Goal: Task Accomplishment & Management: Manage account settings

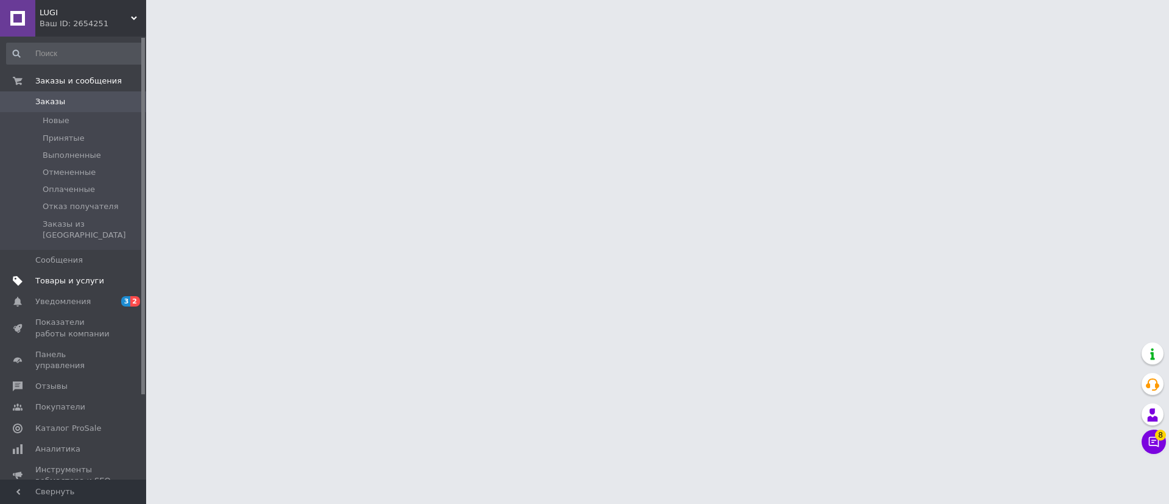
click at [57, 275] on span "Товары и услуги" at bounding box center [69, 280] width 69 height 11
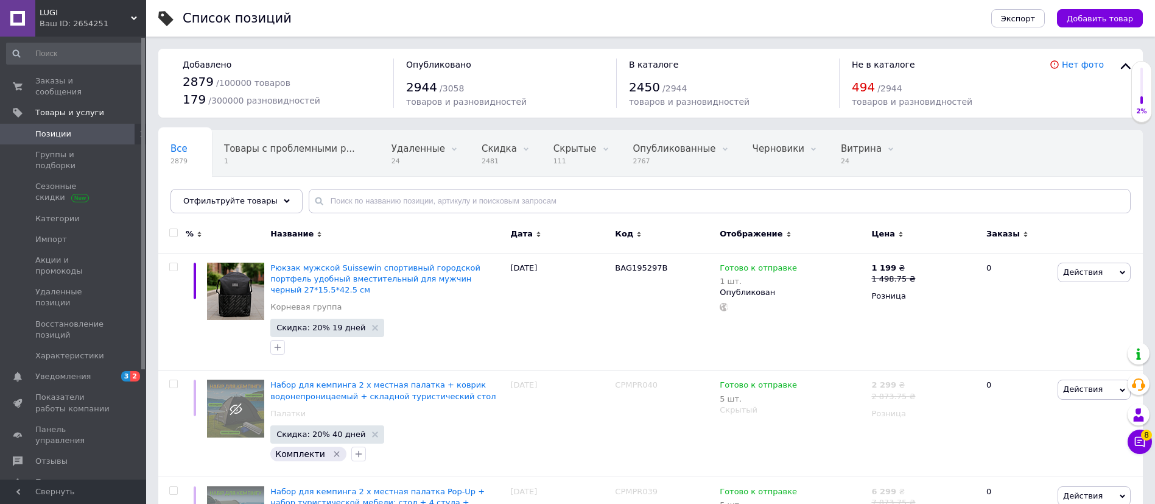
click at [74, 1] on div "LUGI Ваш ID: 2654251" at bounding box center [90, 18] width 111 height 37
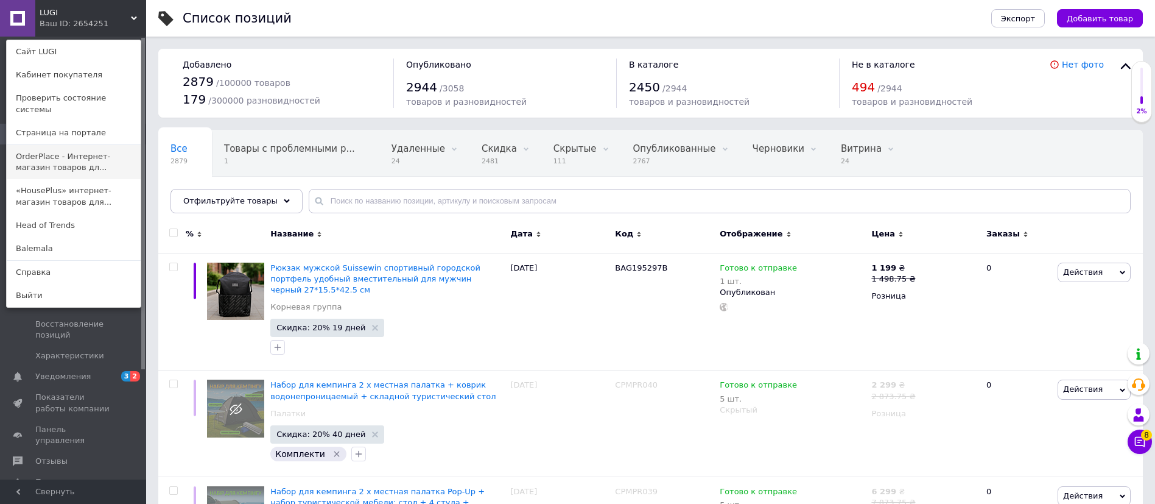
click at [86, 150] on link "OrderPlace - Интернет-магазин товаров дл..." at bounding box center [74, 162] width 134 height 34
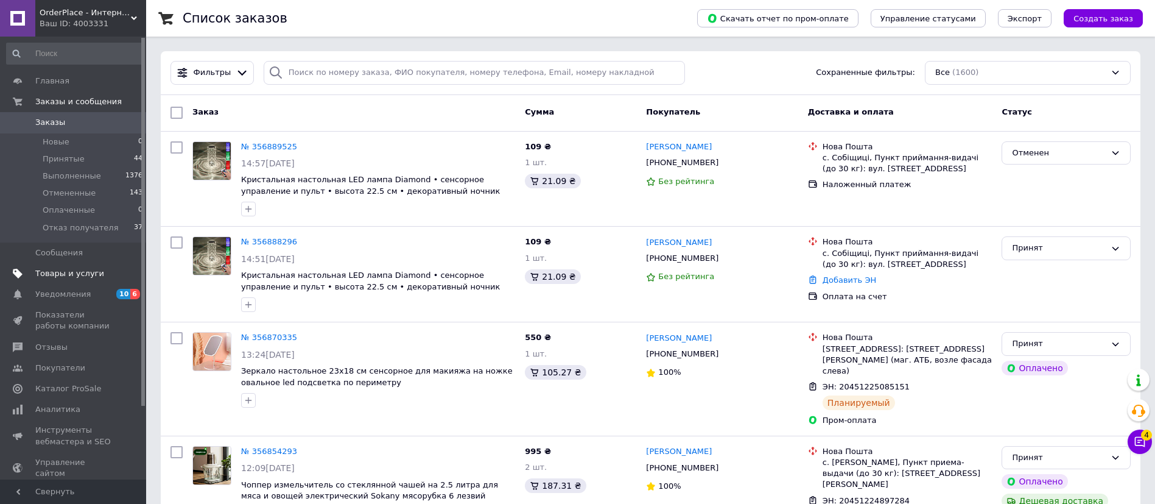
click at [78, 272] on span "Товары и услуги" at bounding box center [69, 273] width 69 height 11
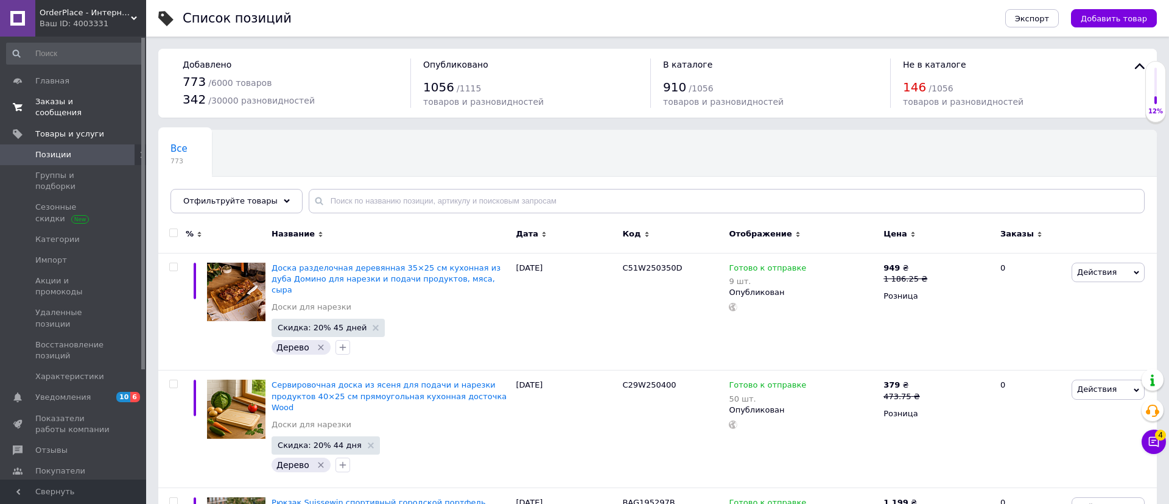
click at [92, 97] on span "Заказы и сообщения" at bounding box center [73, 107] width 77 height 22
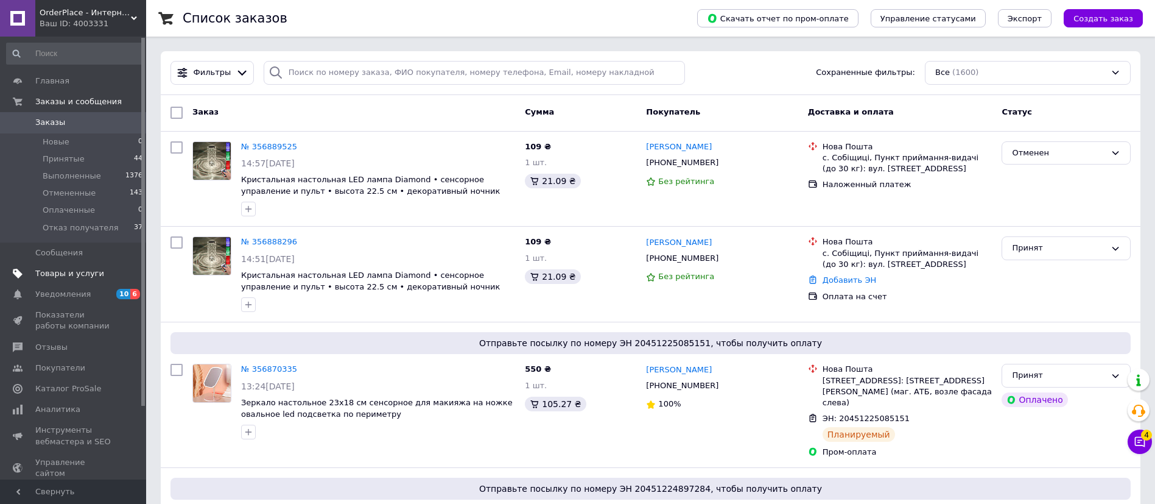
click at [81, 273] on span "Товары и услуги" at bounding box center [69, 273] width 69 height 11
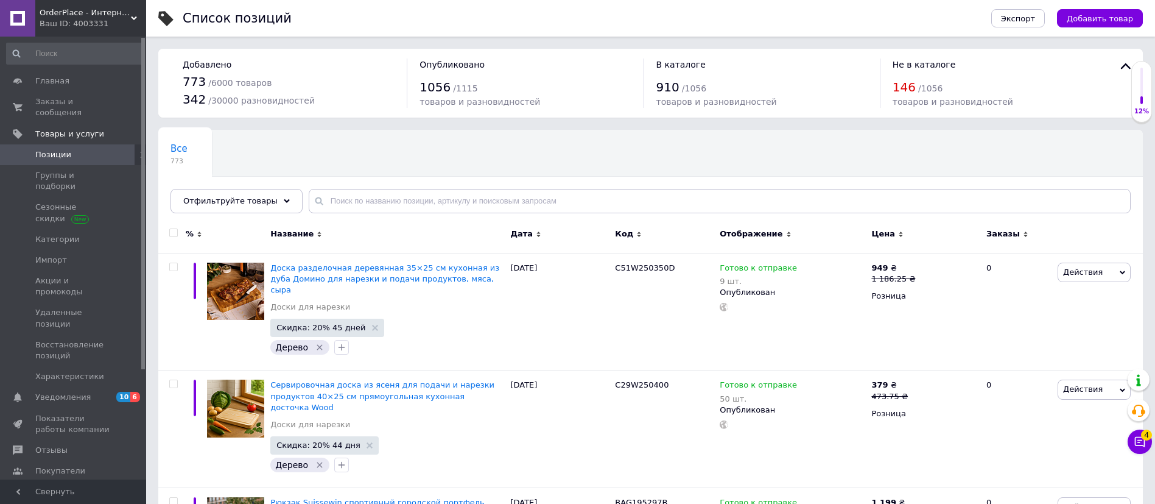
drag, startPoint x: 734, startPoint y: 1, endPoint x: 713, endPoint y: 19, distance: 27.6
drag, startPoint x: 713, startPoint y: 19, endPoint x: 478, endPoint y: 145, distance: 266.4
click at [478, 145] on div "Все 773 Ok Отфильтровано... Сохранить" at bounding box center [650, 177] width 984 height 100
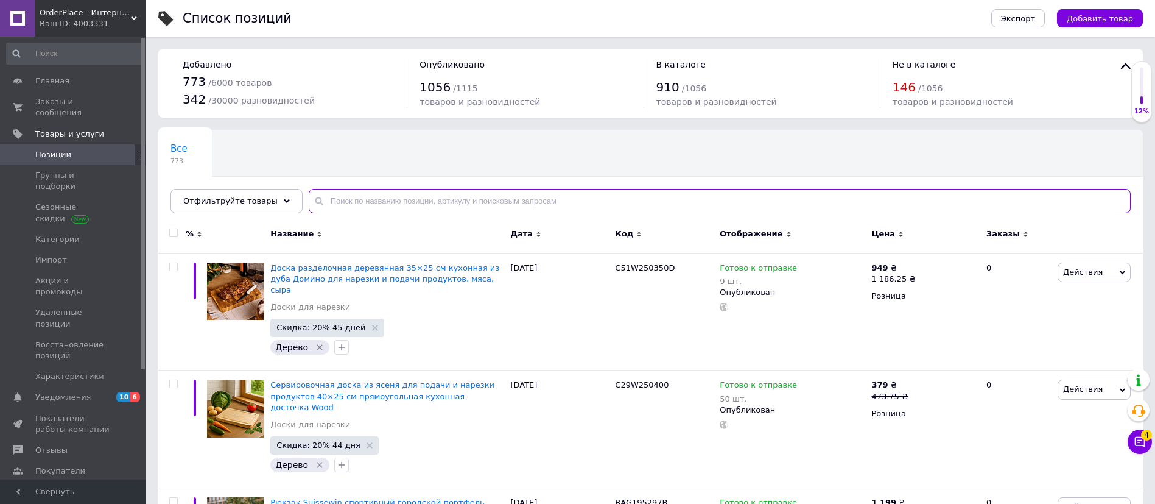
click at [358, 198] on input "text" at bounding box center [720, 201] width 822 height 24
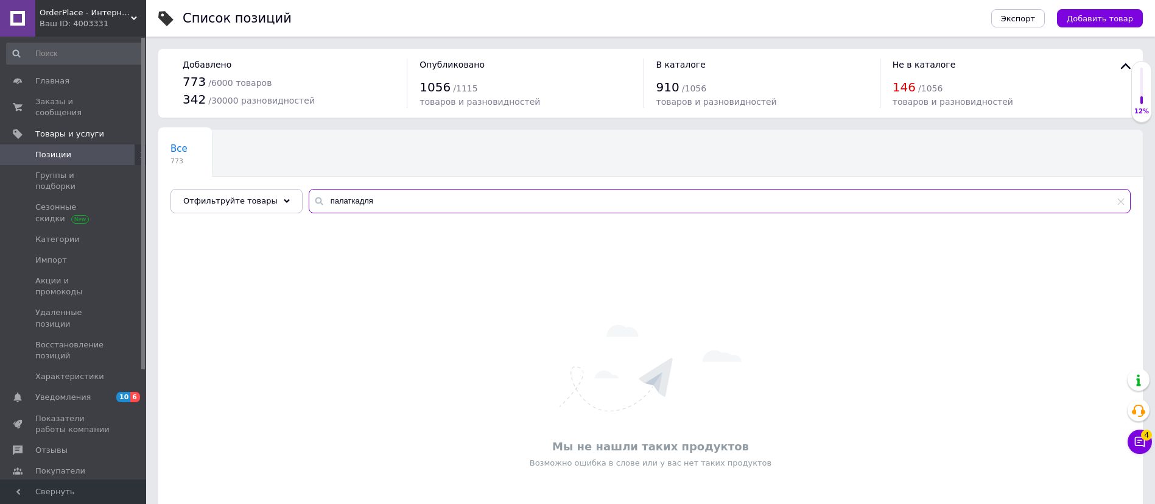
click at [342, 198] on input "палаткадля" at bounding box center [720, 201] width 822 height 24
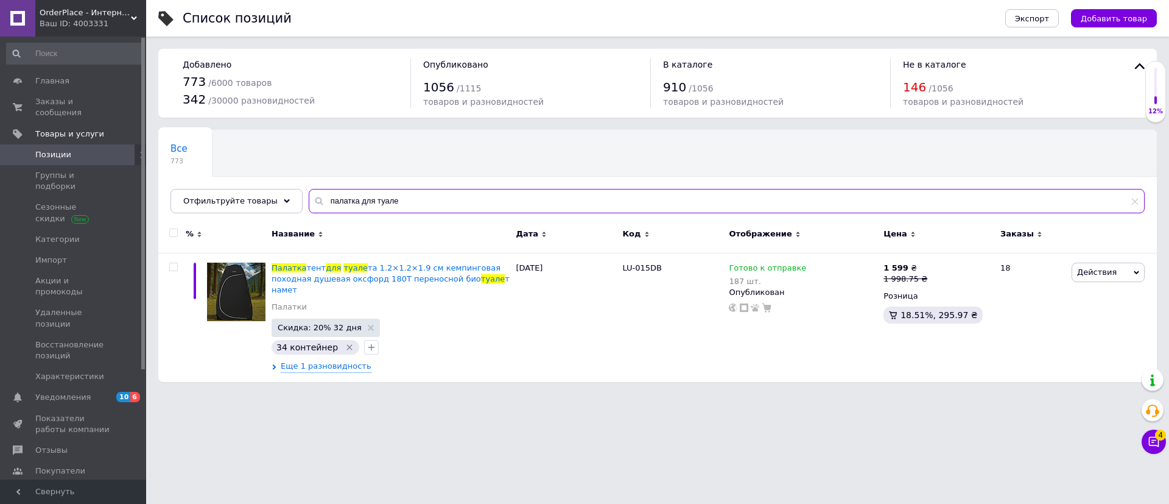
type input "палатка для туале"
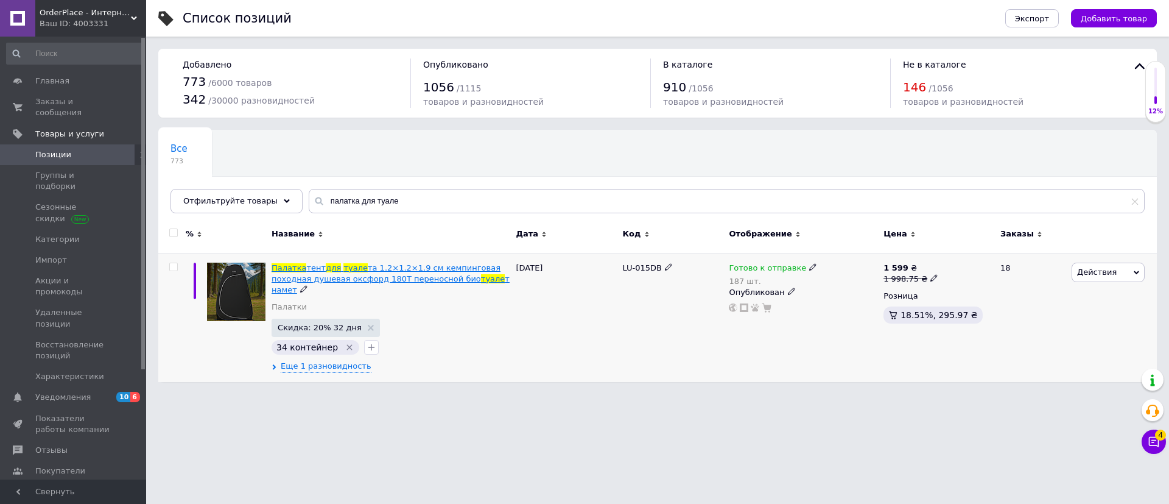
click at [452, 270] on span "та 1.2×1.2×1.9 см кемпинговая походная душевая оксфорд 180Т переносной био" at bounding box center [386, 273] width 229 height 20
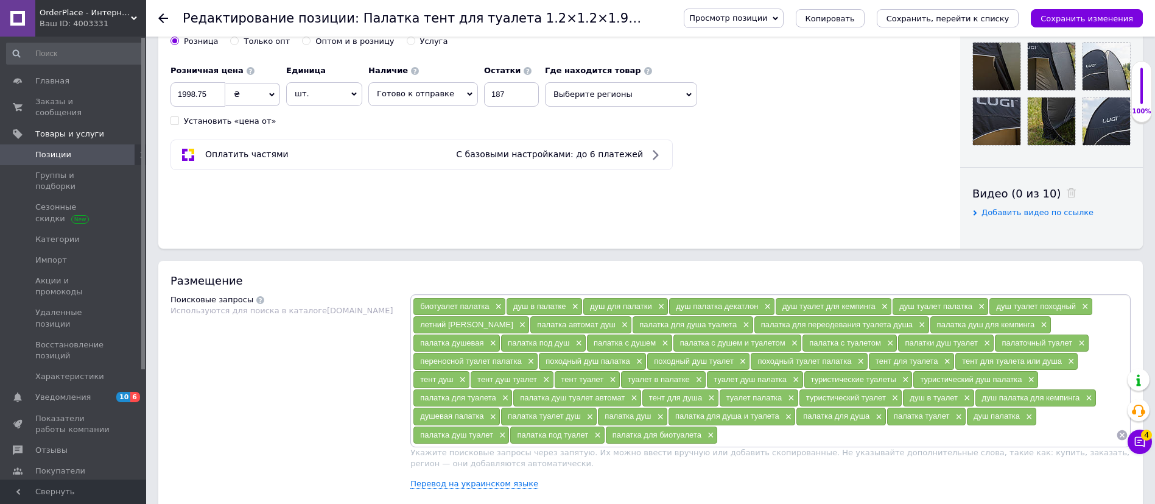
scroll to position [183, 0]
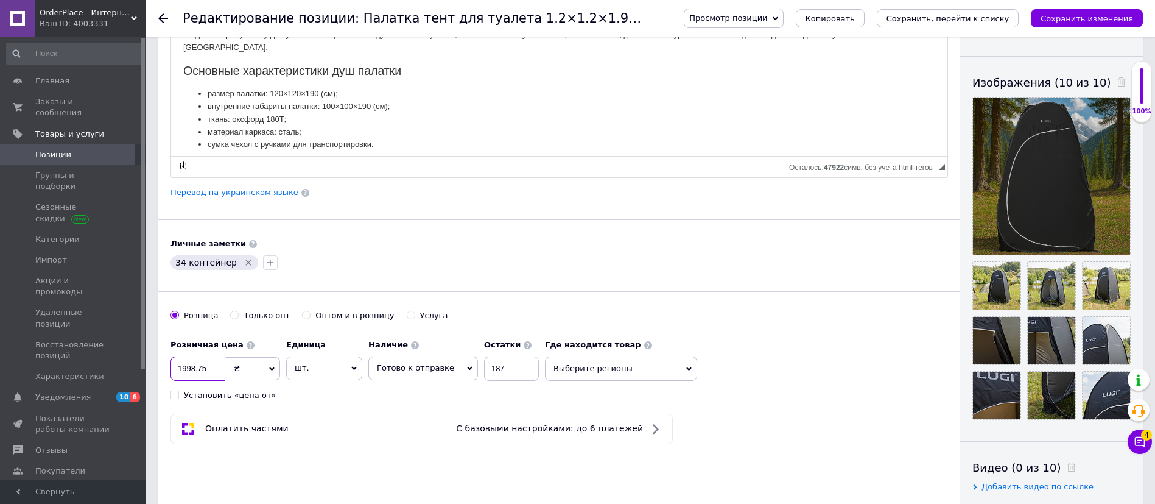
click at [220, 368] on input "1998.75" at bounding box center [197, 368] width 55 height 24
paste input "897."
type input "1897.5"
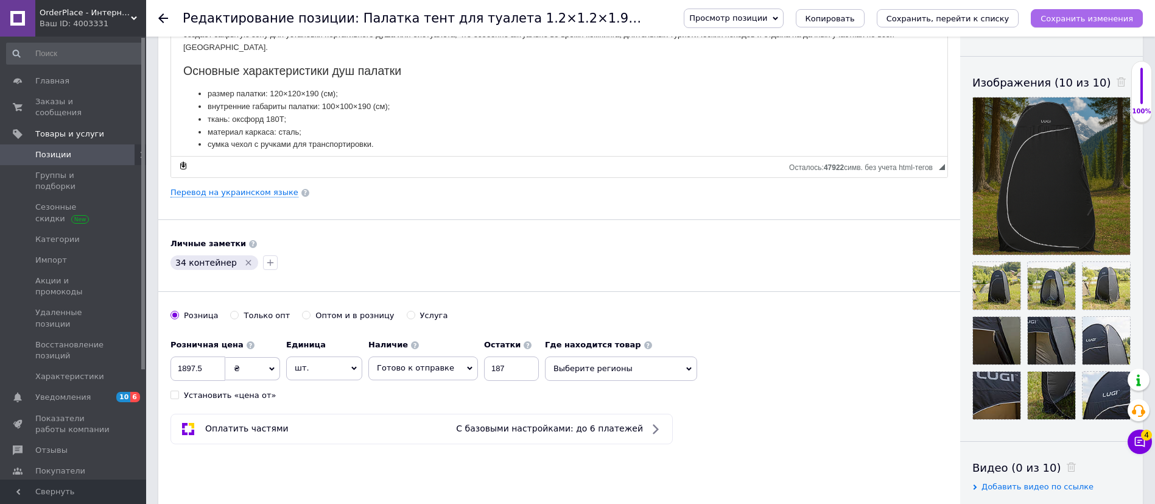
click at [1103, 18] on icon "Сохранить изменения" at bounding box center [1087, 18] width 93 height 9
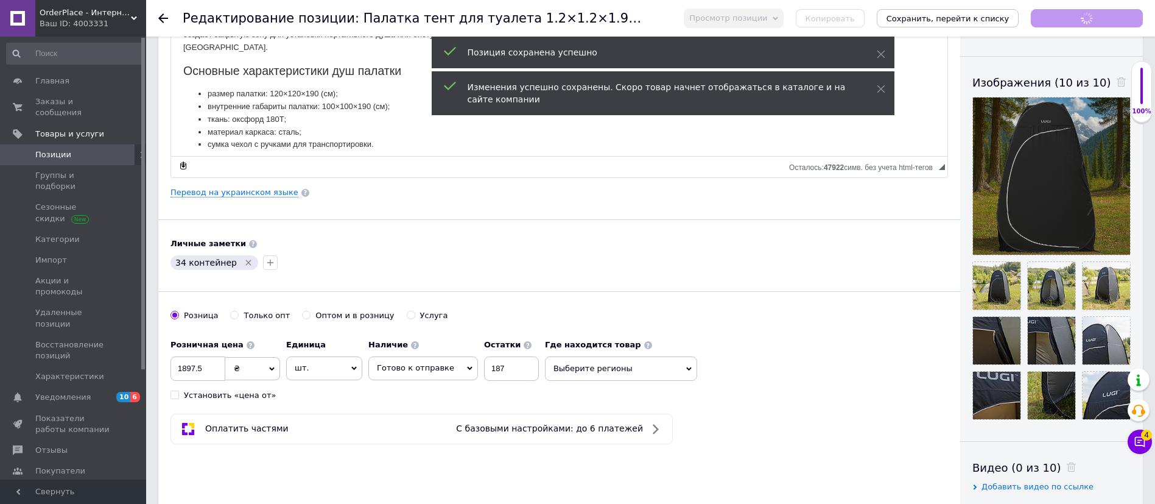
click at [166, 18] on use at bounding box center [163, 18] width 10 height 10
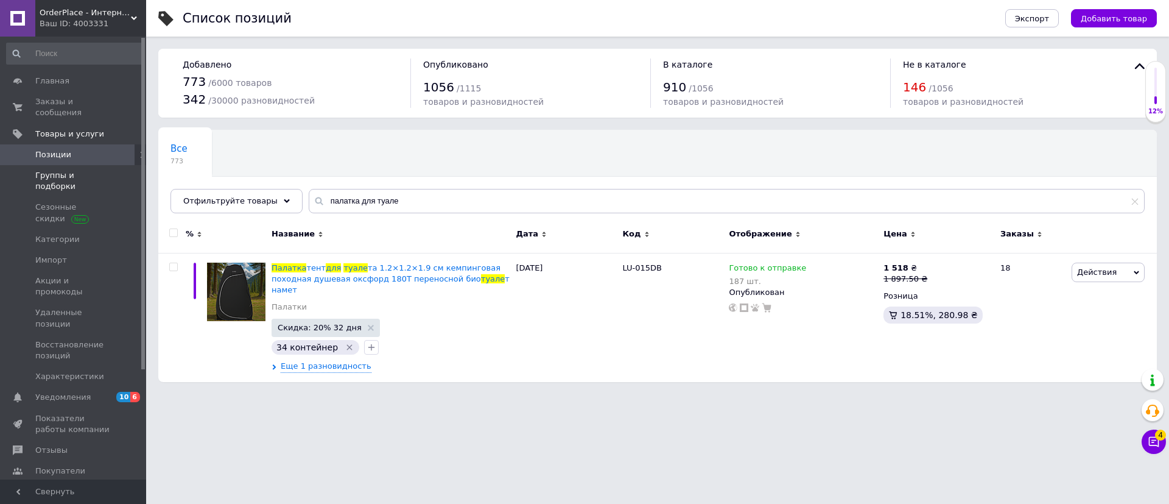
click at [80, 170] on span "Группы и подборки" at bounding box center [73, 181] width 77 height 22
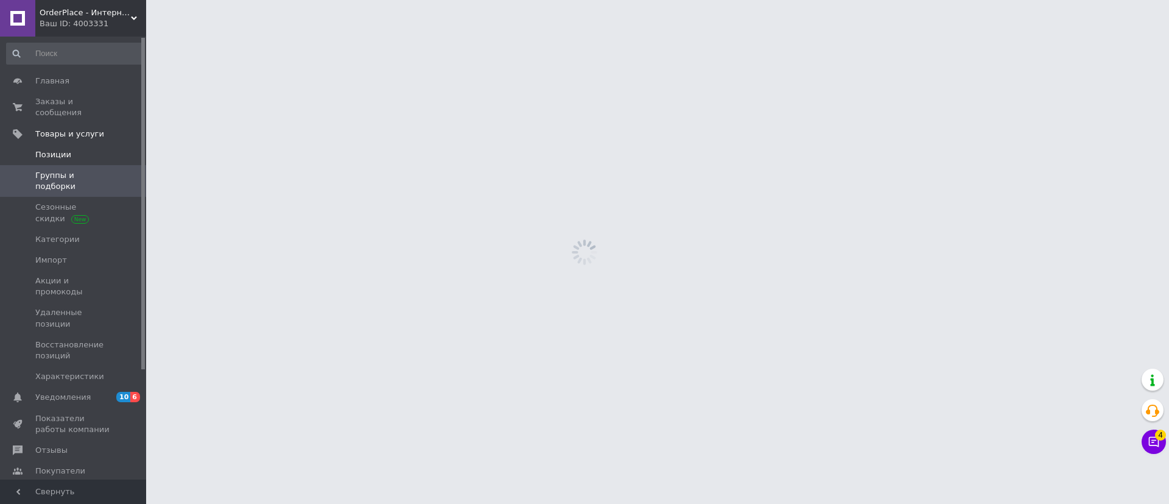
click at [80, 149] on span "Позиции" at bounding box center [73, 154] width 77 height 11
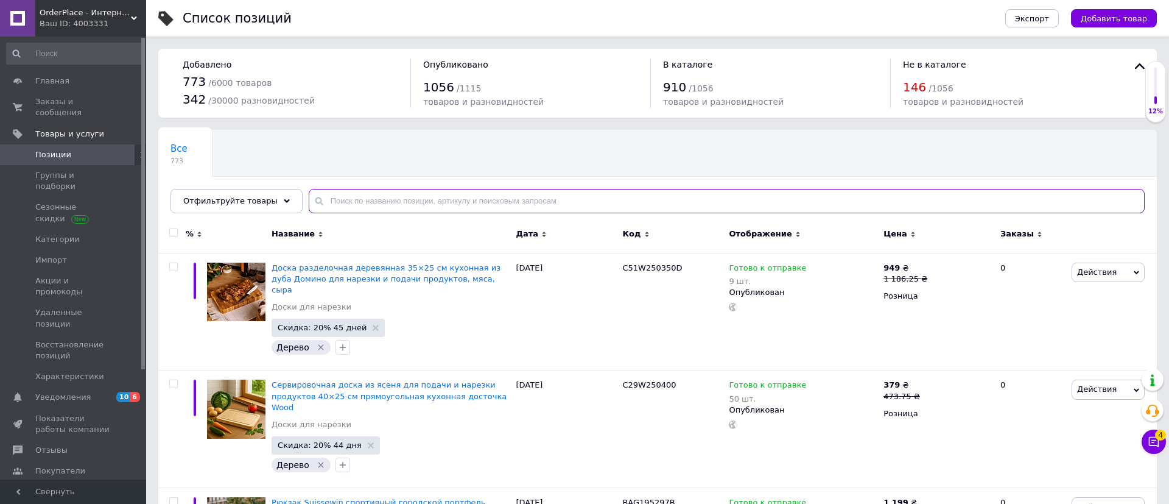
click at [444, 202] on input "text" at bounding box center [727, 201] width 836 height 24
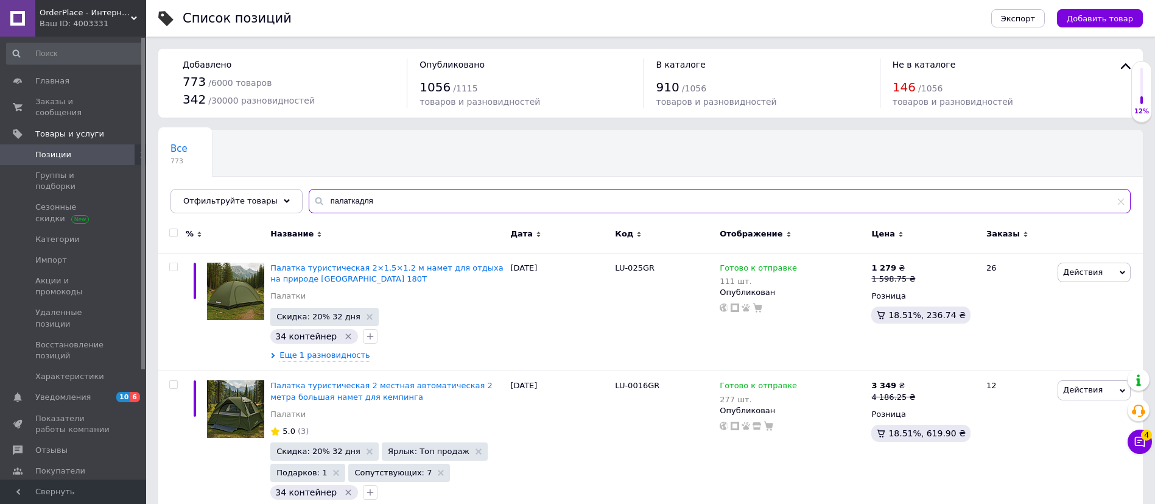
click at [343, 200] on input "палаткадля" at bounding box center [720, 201] width 822 height 24
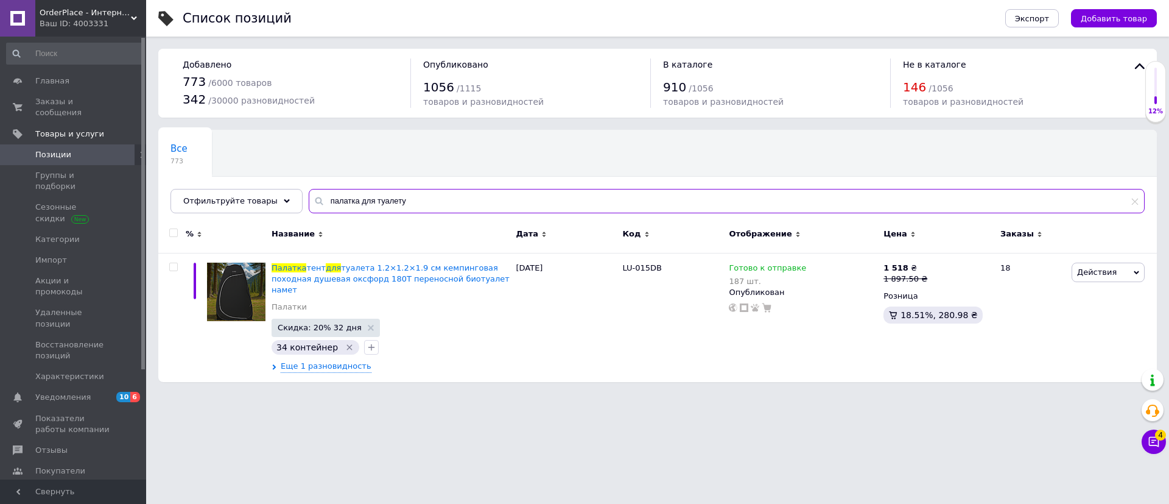
type input "палатка для туалету"
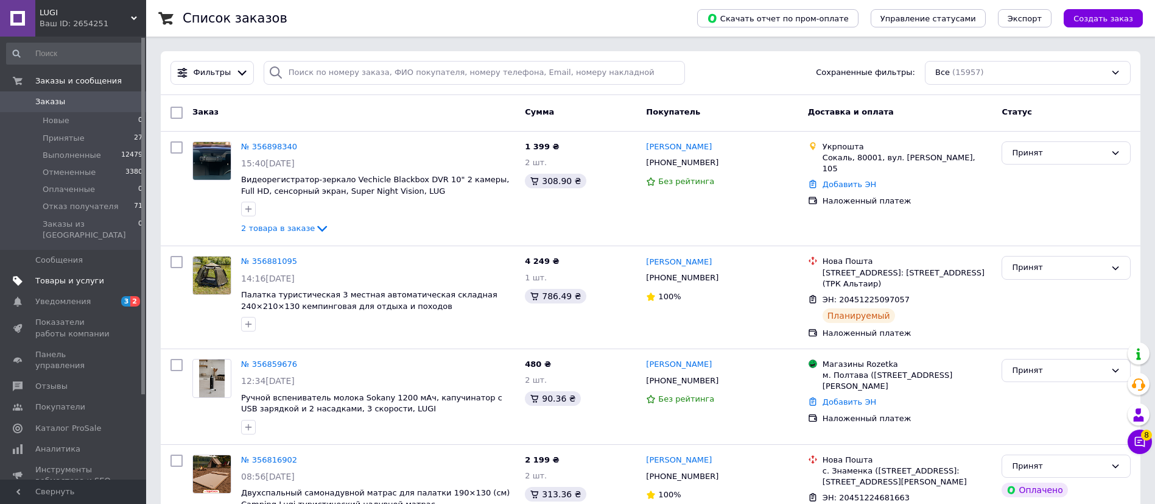
click at [85, 275] on span "Товары и услуги" at bounding box center [69, 280] width 69 height 11
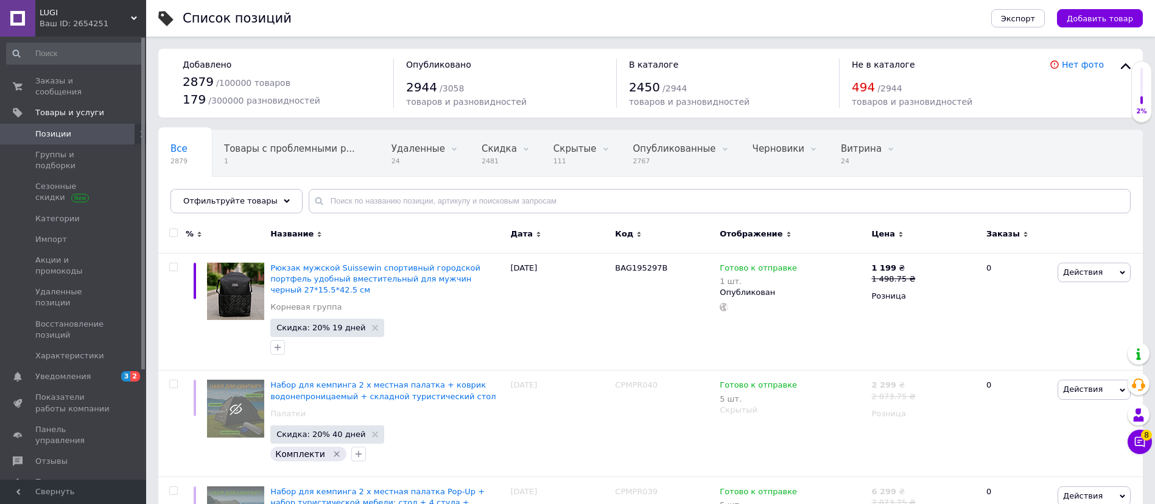
click at [175, 233] on input "checkbox" at bounding box center [173, 233] width 8 height 8
checkbox input "true"
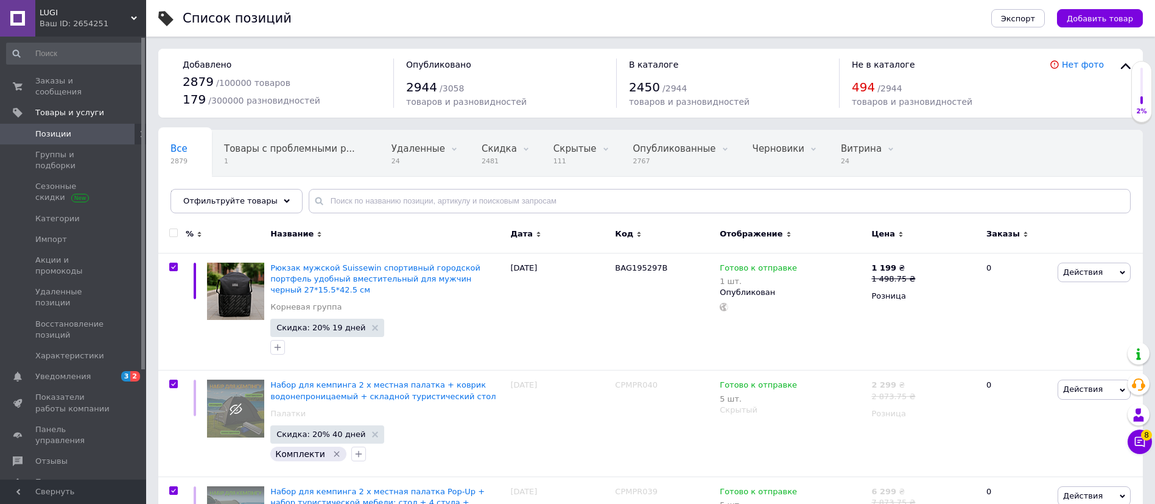
checkbox input "true"
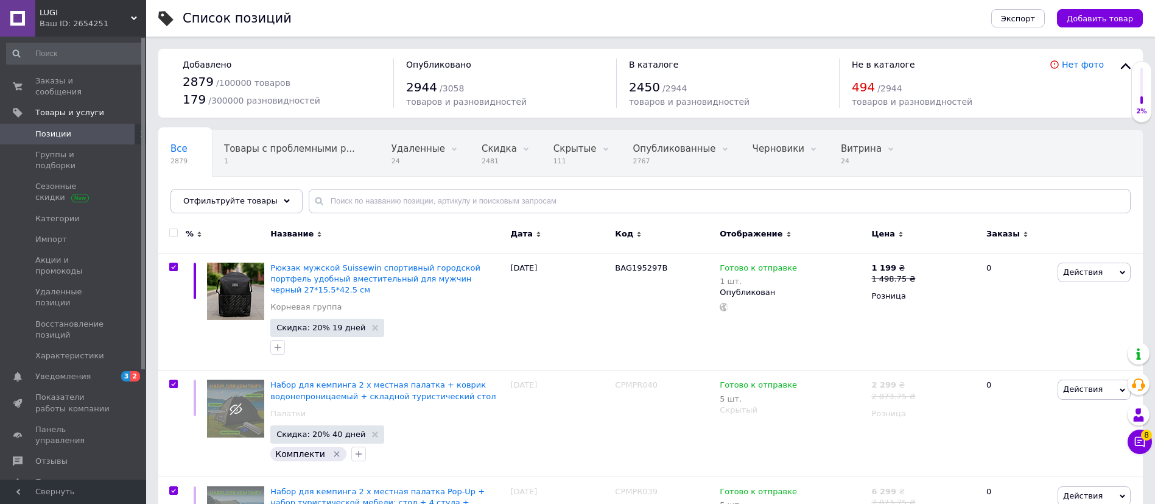
checkbox input "true"
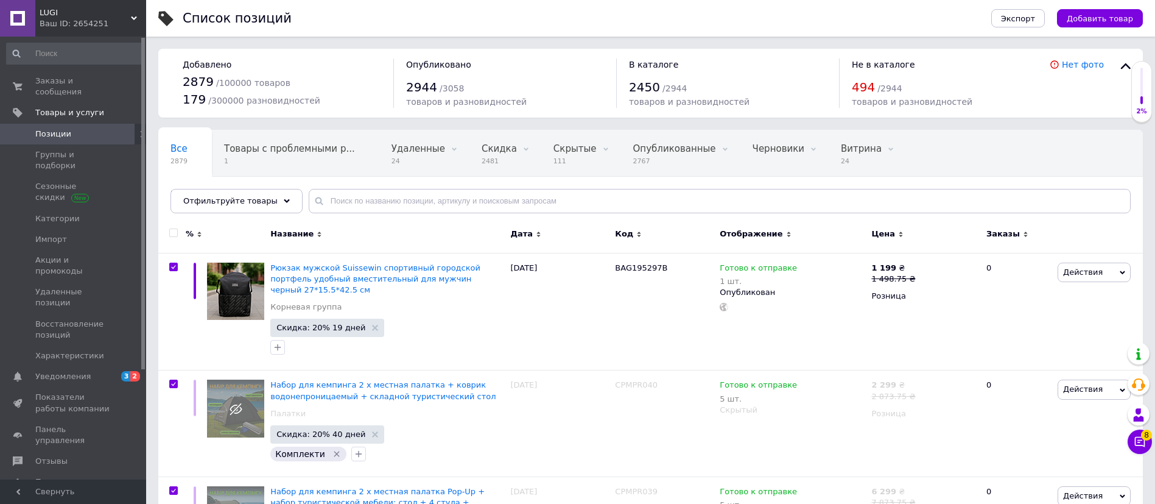
checkbox input "true"
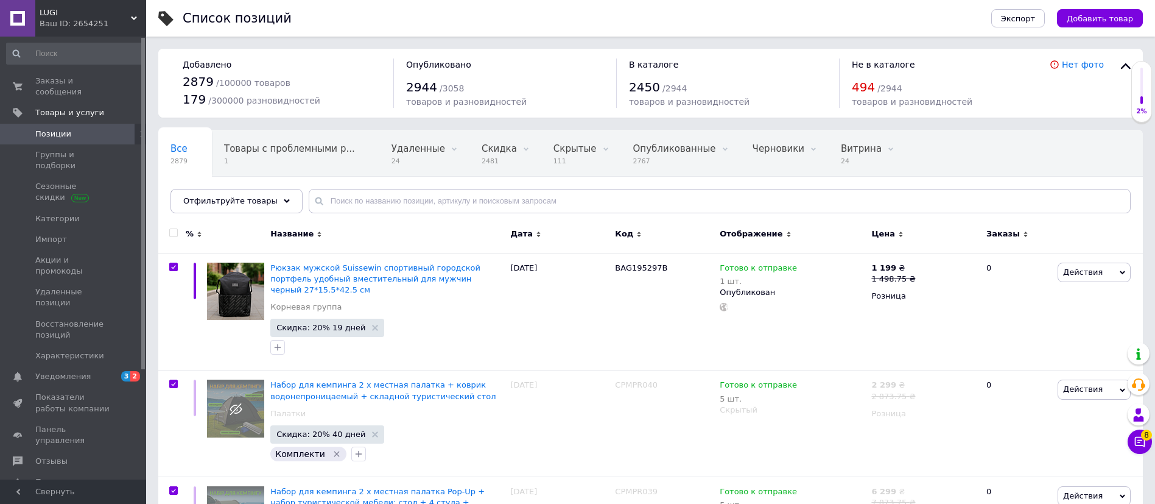
checkbox input "true"
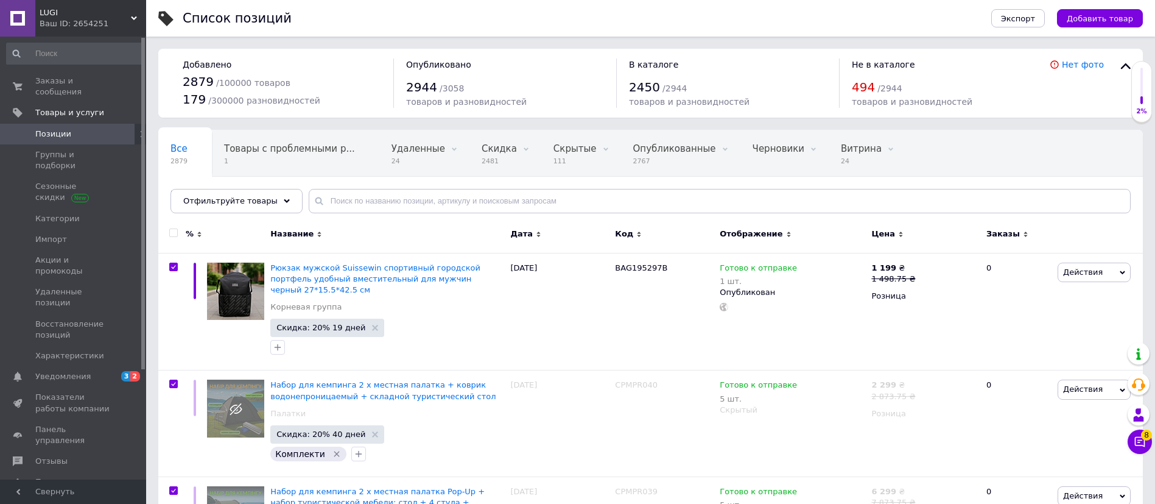
checkbox input "true"
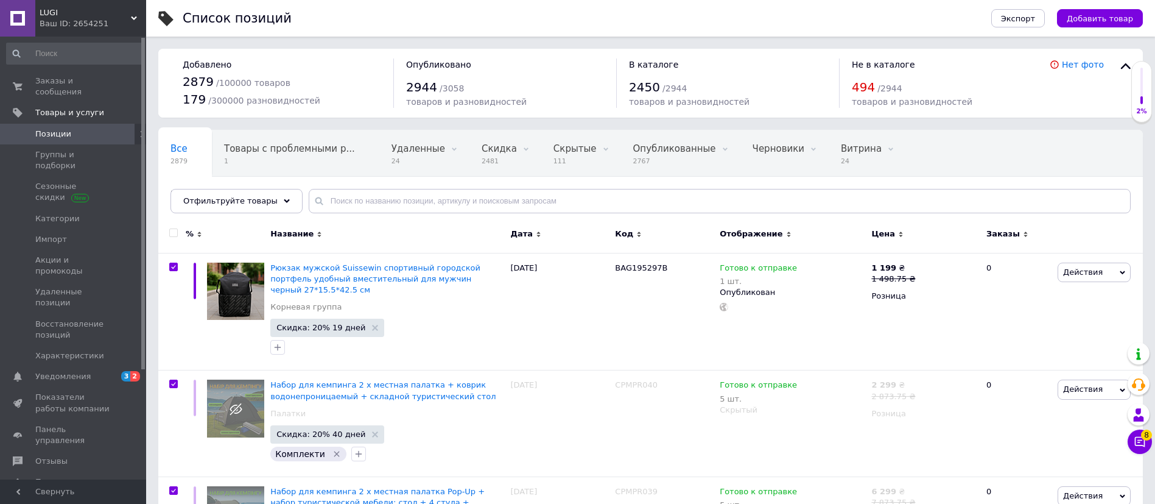
checkbox input "true"
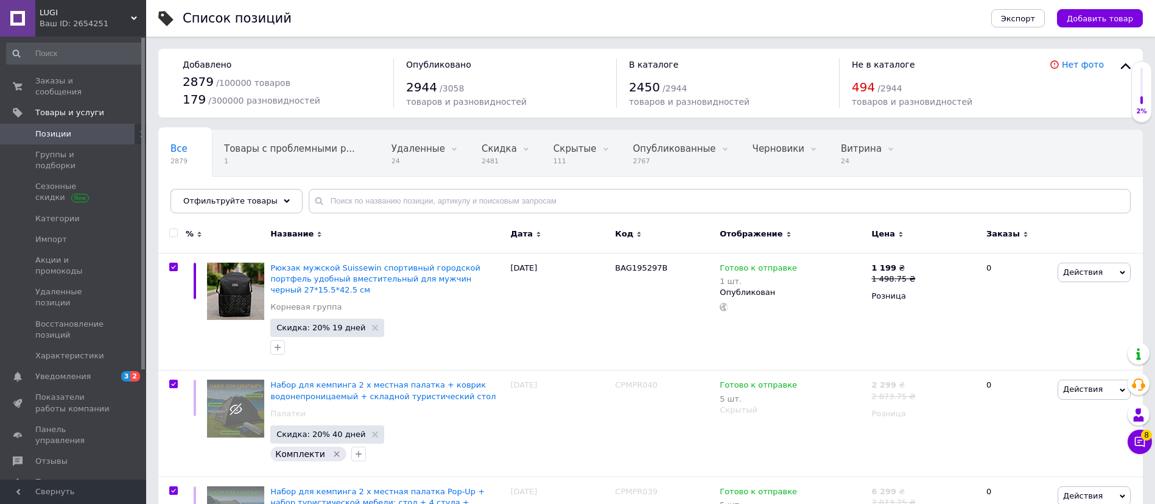
checkbox input "true"
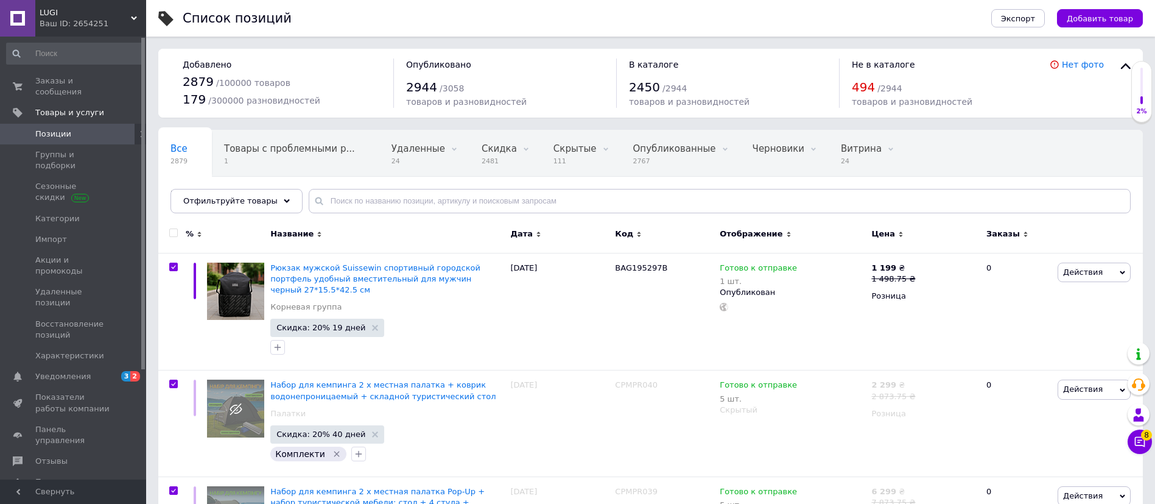
checkbox input "true"
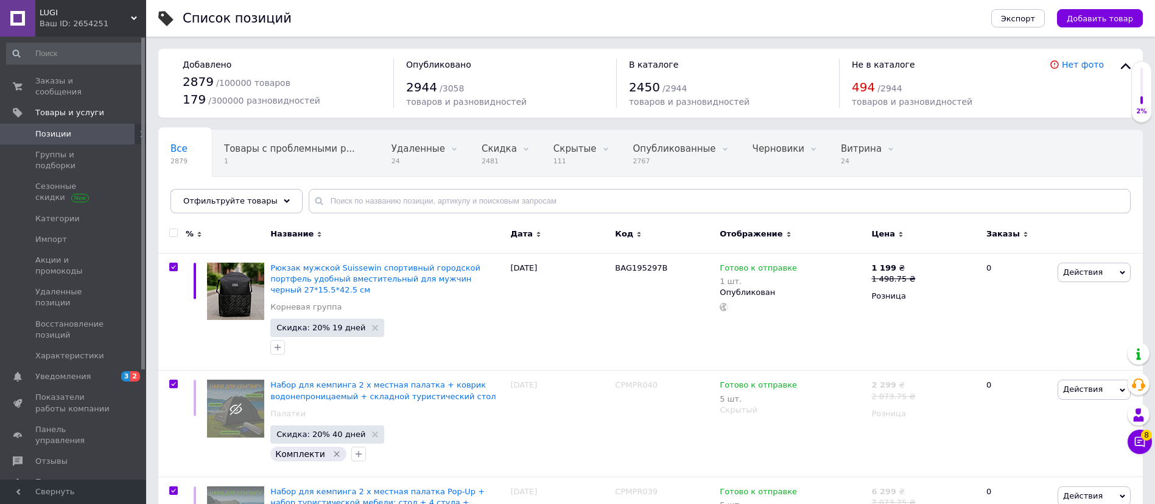
checkbox input "true"
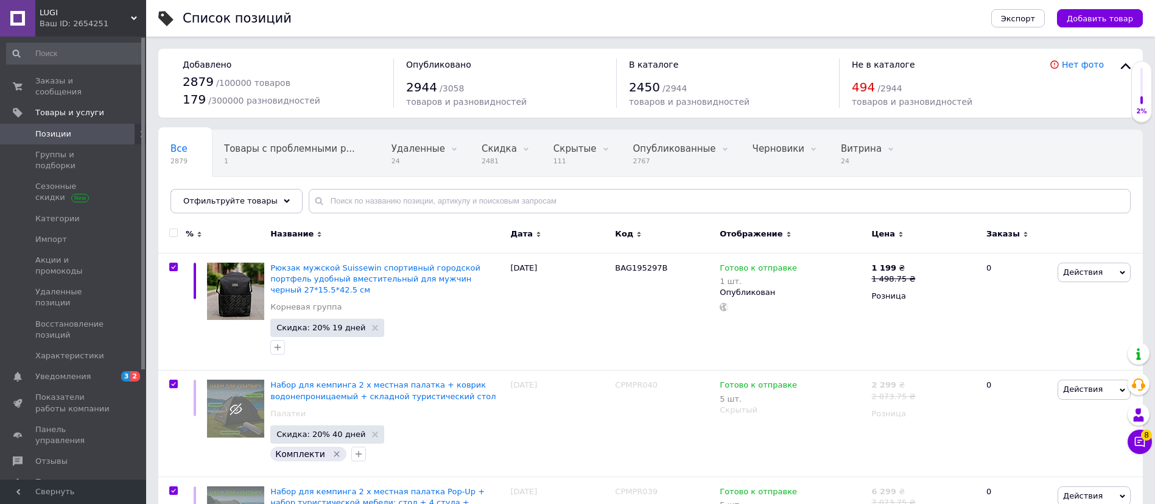
checkbox input "true"
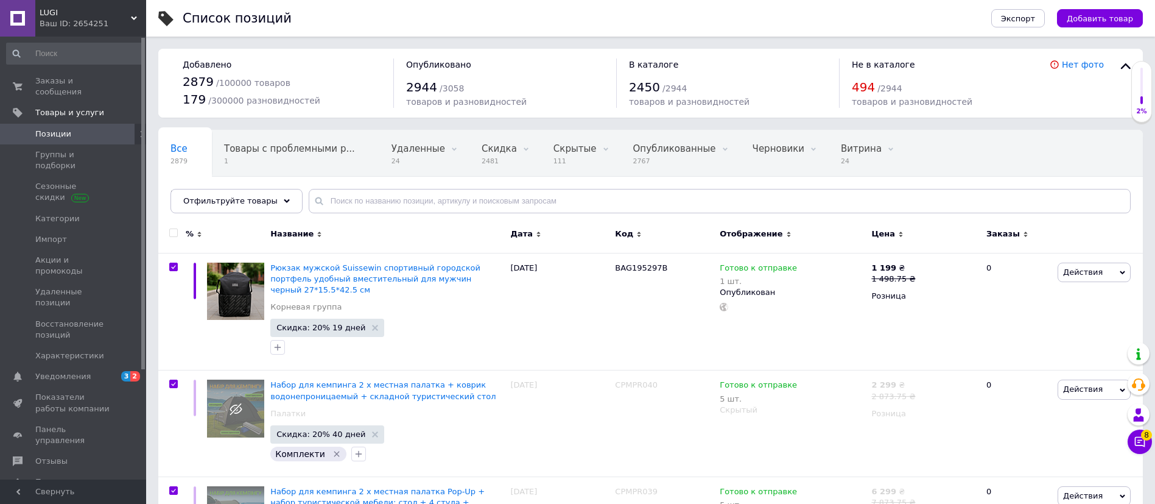
checkbox input "true"
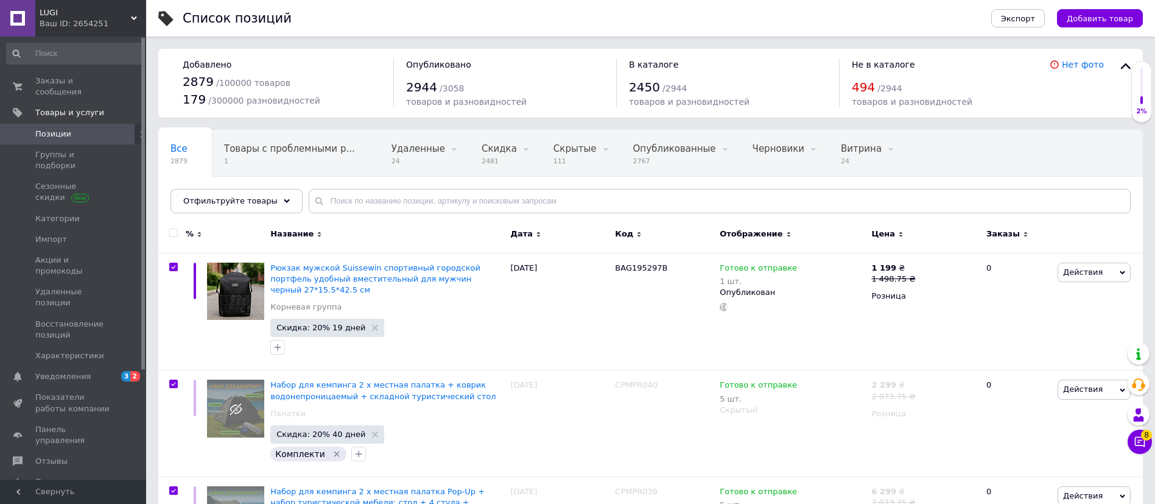
checkbox input "true"
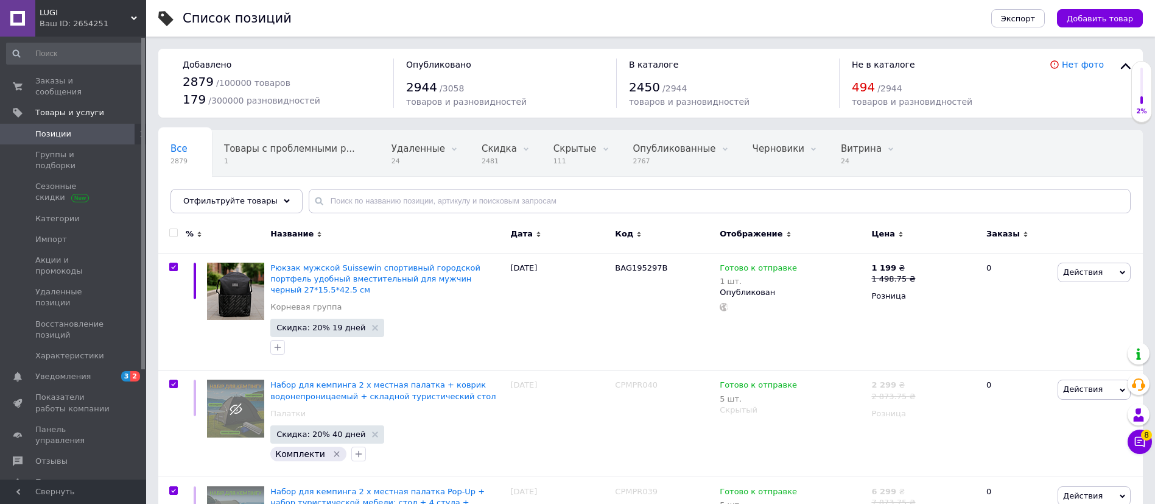
checkbox input "true"
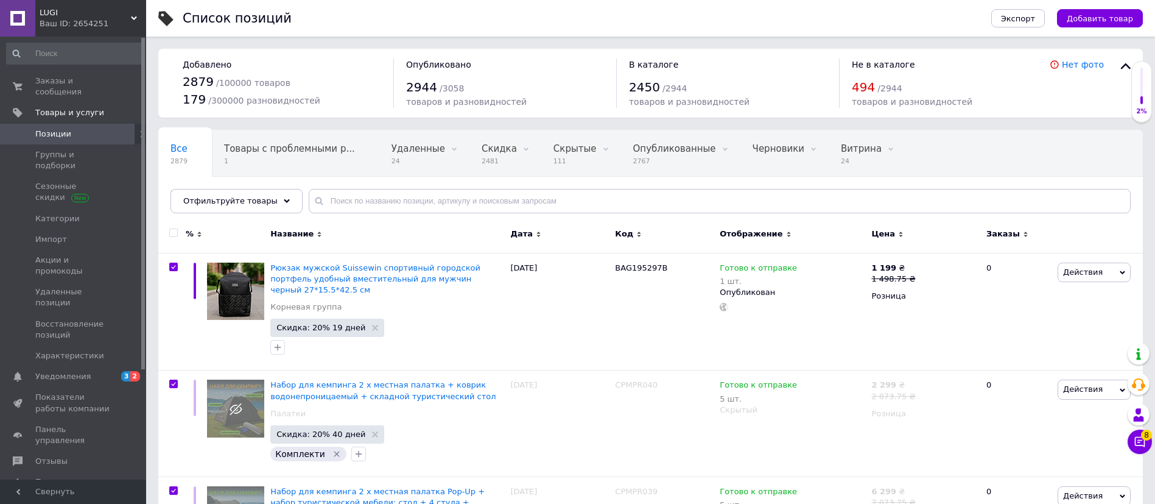
checkbox input "true"
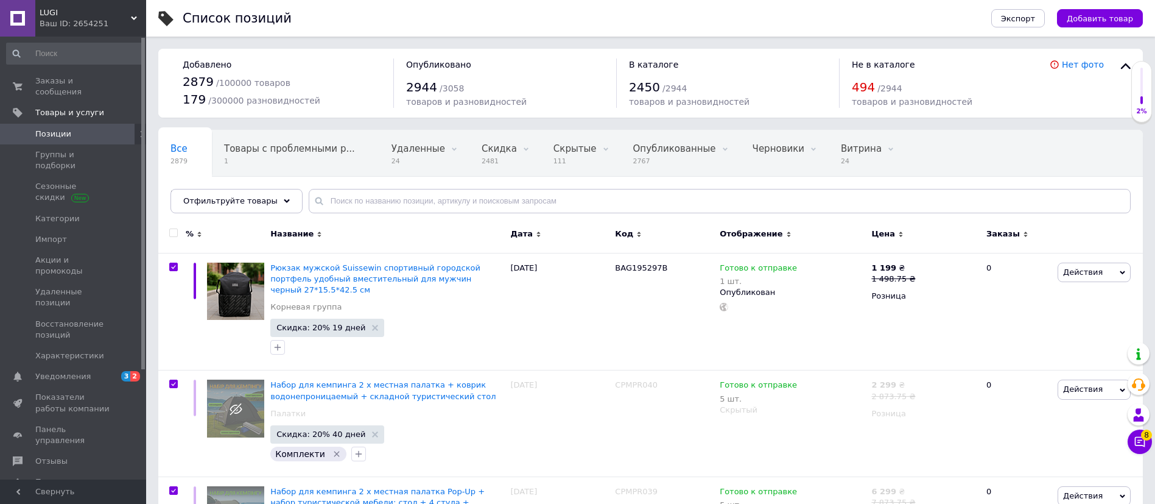
checkbox input "true"
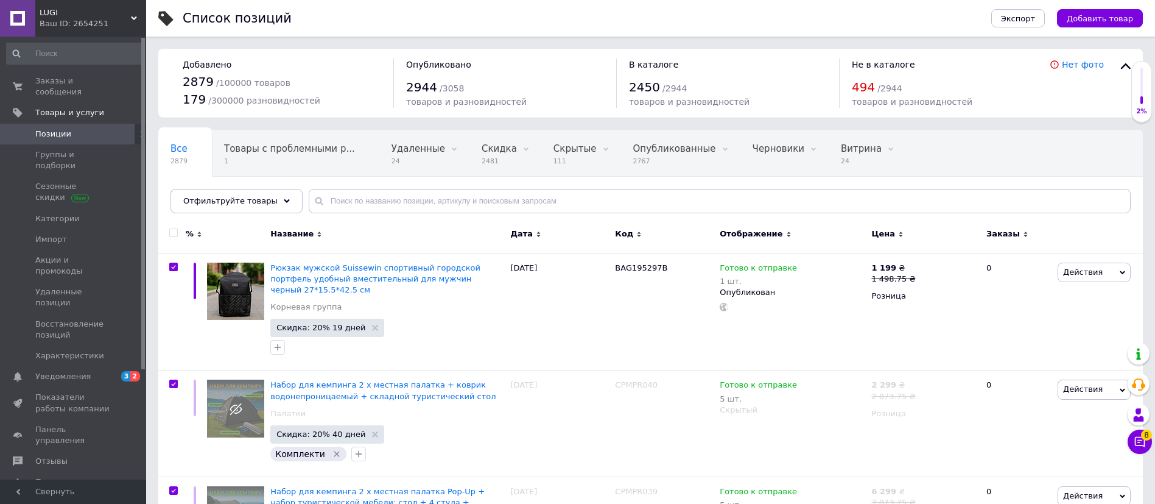
checkbox input "true"
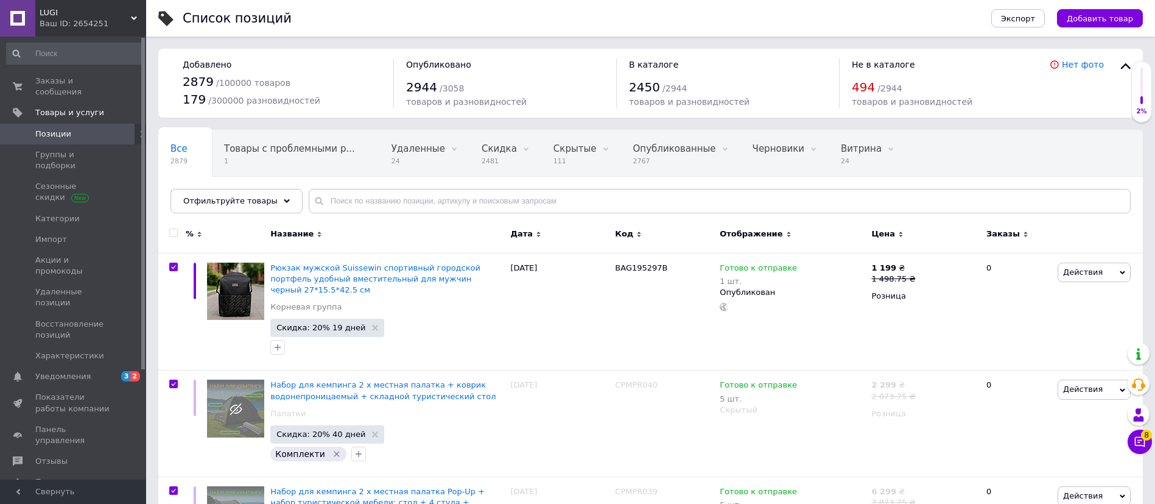
checkbox input "true"
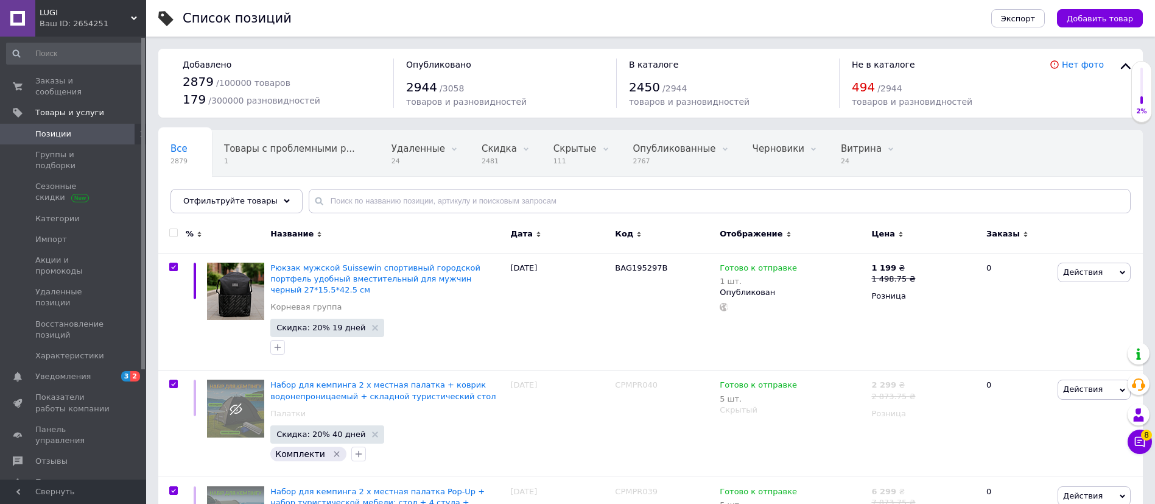
checkbox input "true"
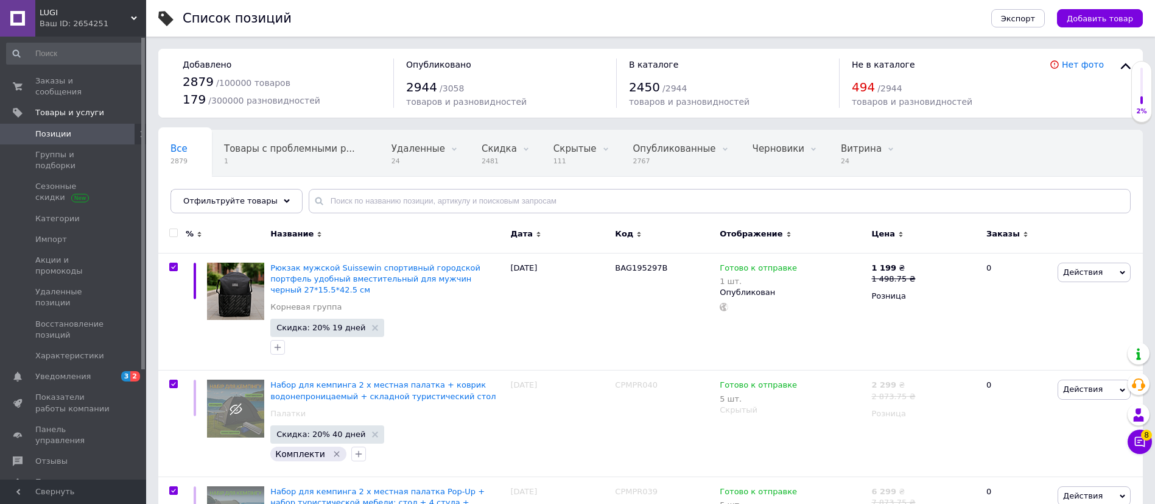
checkbox input "true"
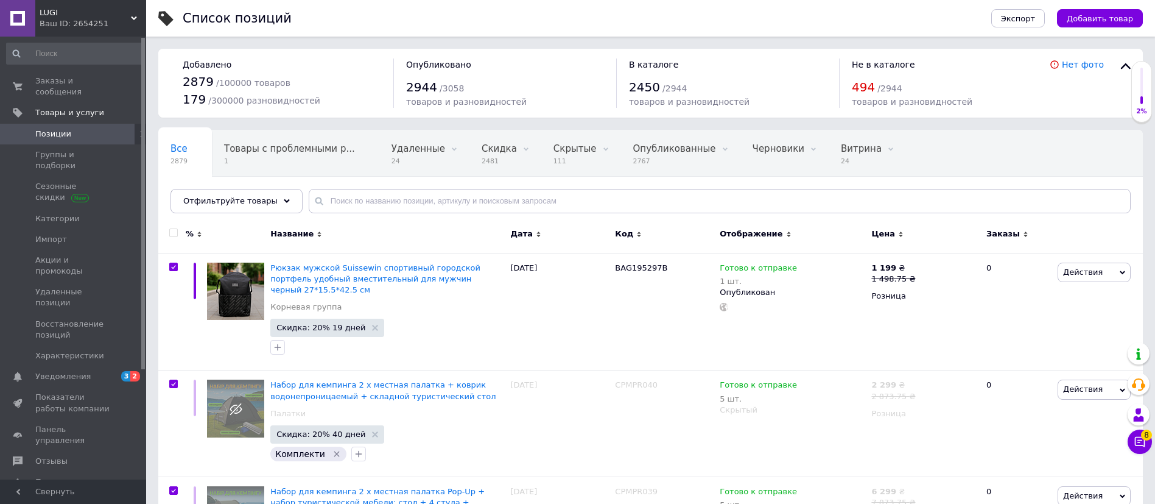
checkbox input "true"
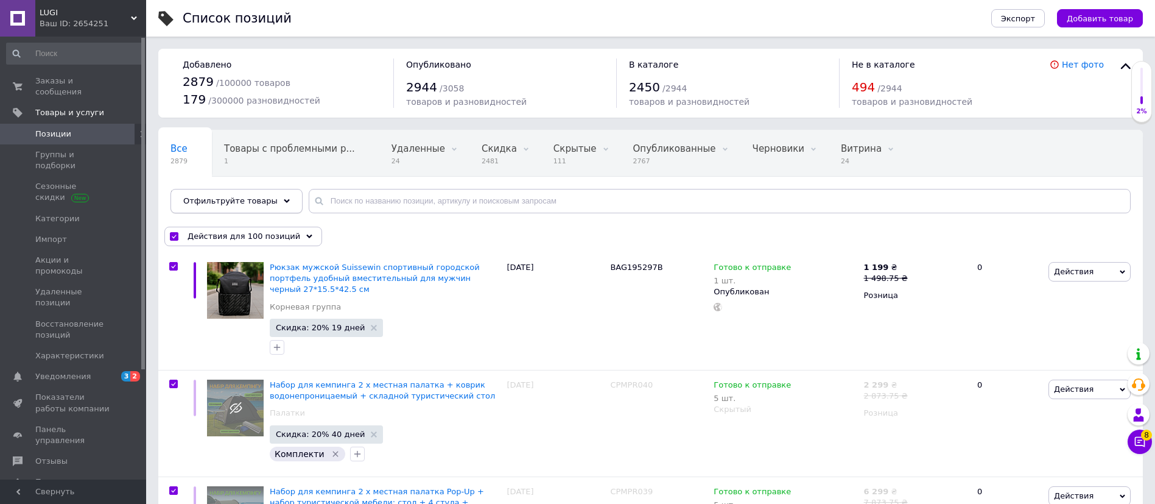
click at [248, 206] on div "Отфильтруйте товары" at bounding box center [236, 201] width 132 height 24
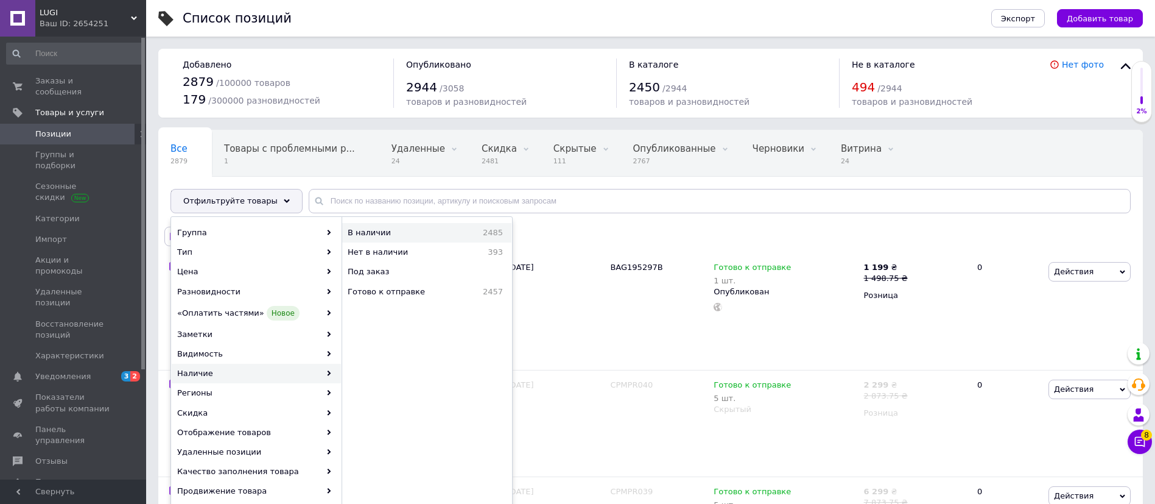
click at [407, 234] on span "В наличии" at bounding box center [396, 232] width 97 height 11
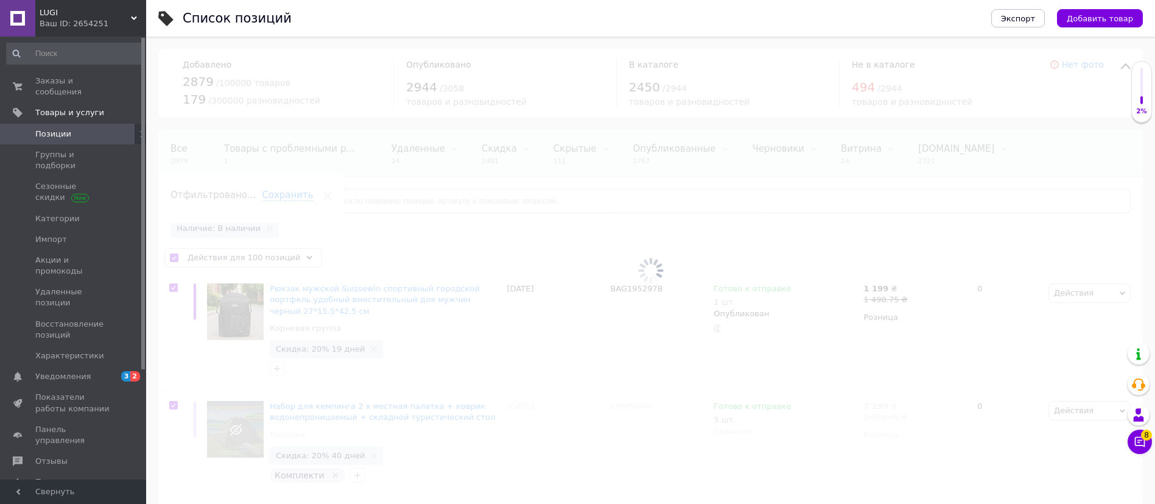
scroll to position [0, 46]
checkbox input "false"
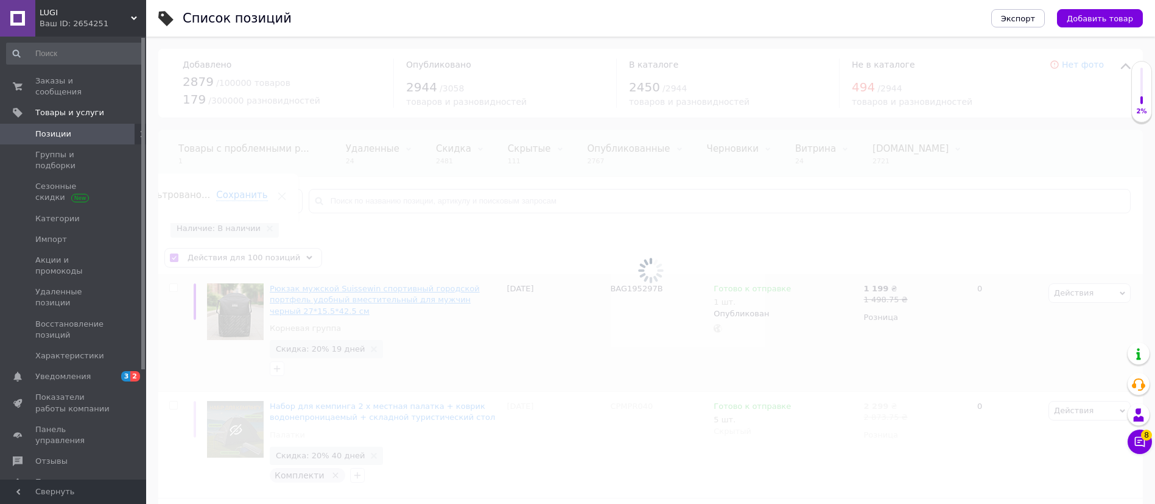
checkbox input "false"
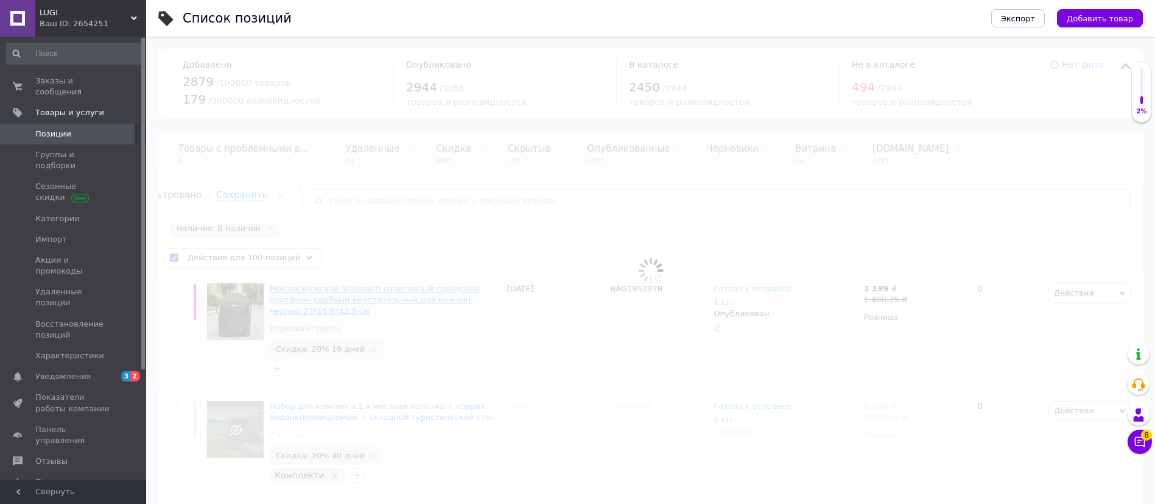
checkbox input "false"
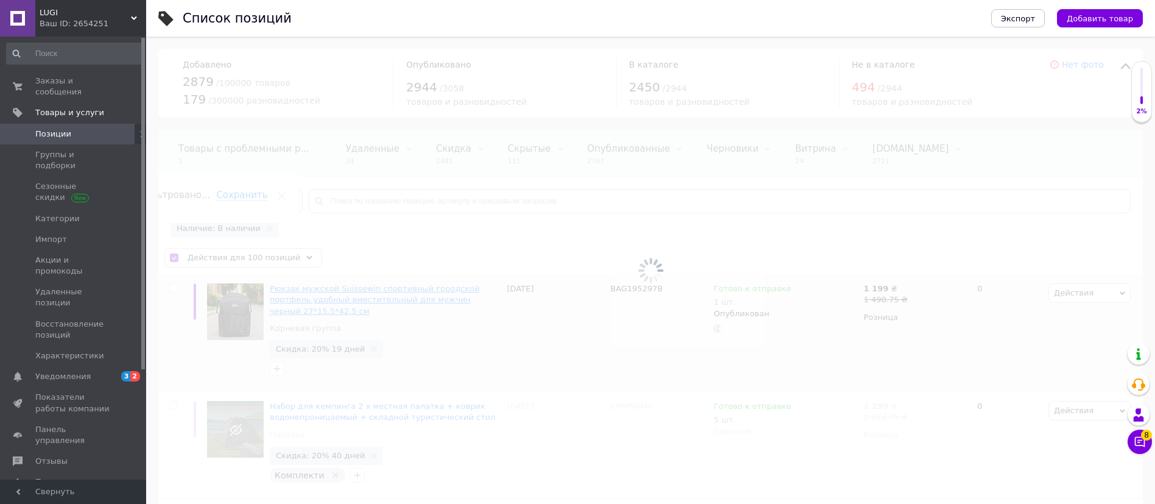
checkbox input "false"
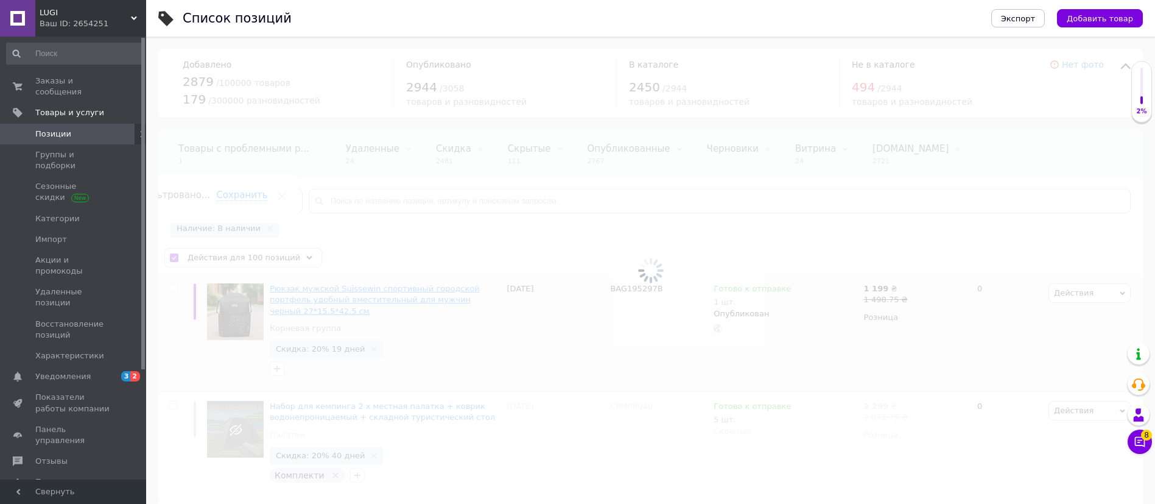
checkbox input "false"
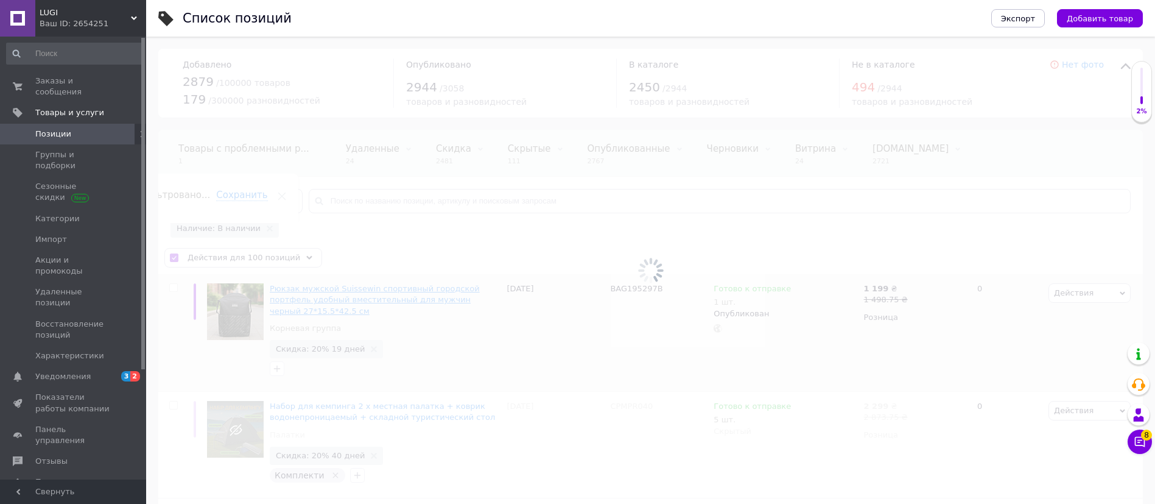
checkbox input "false"
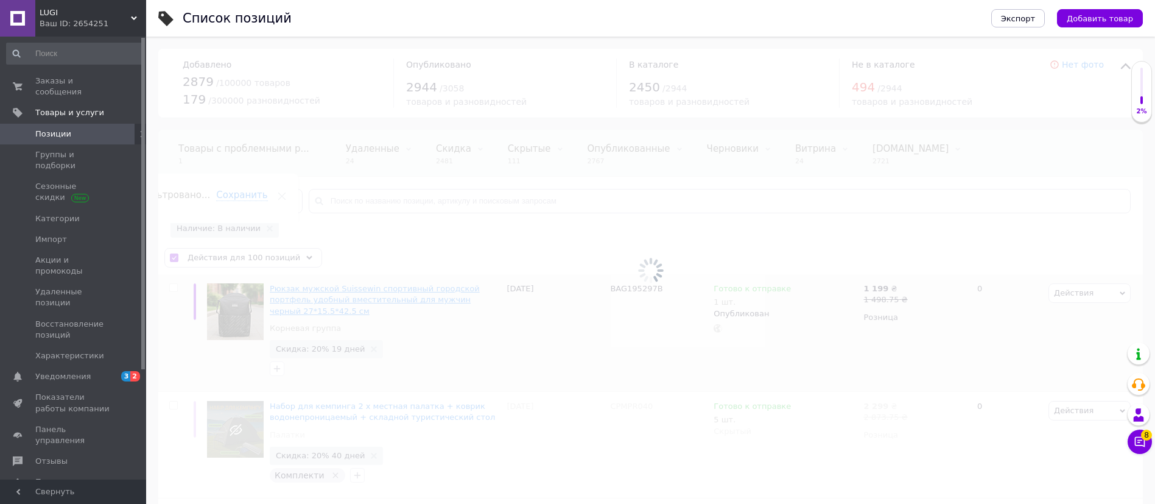
checkbox input "false"
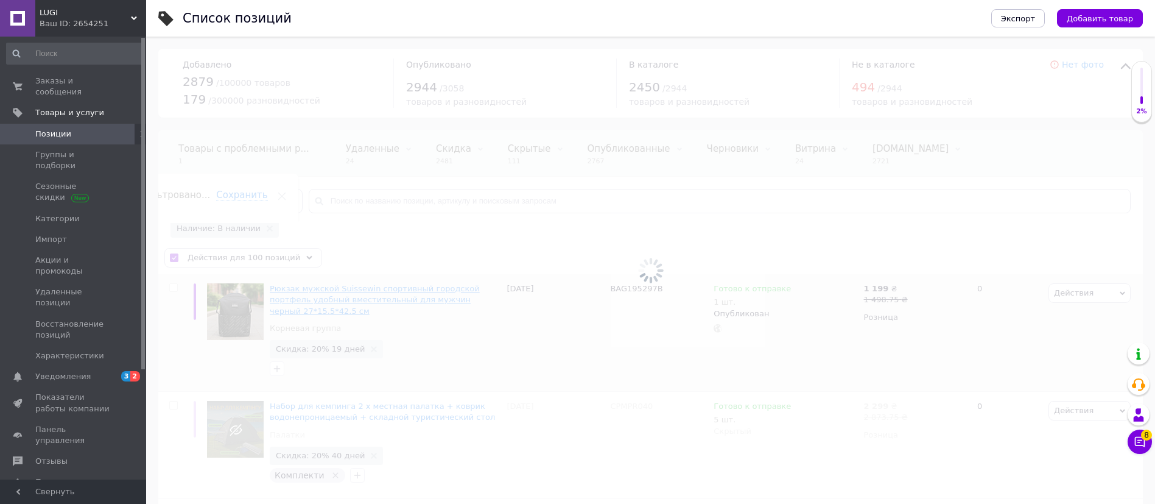
checkbox input "false"
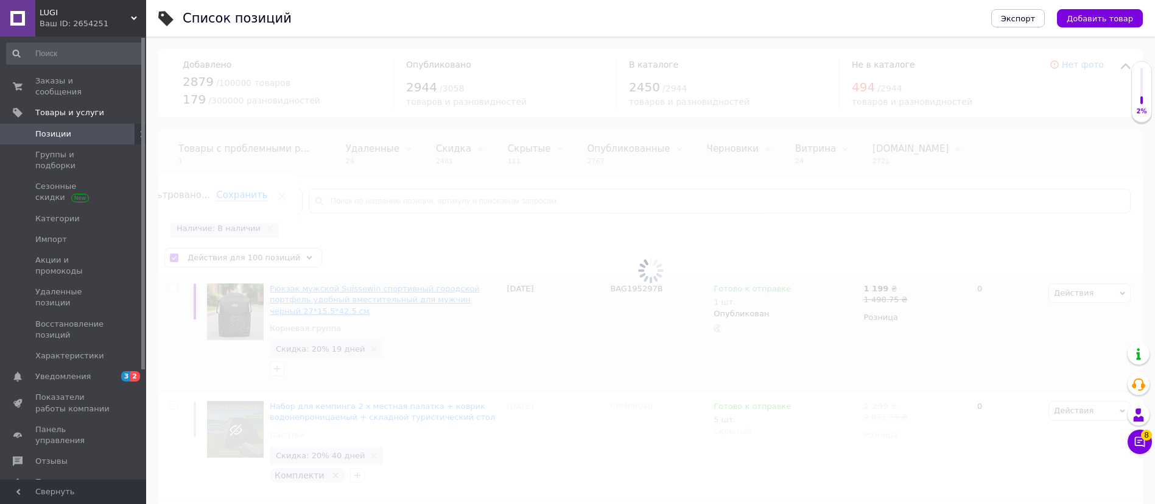
checkbox input "false"
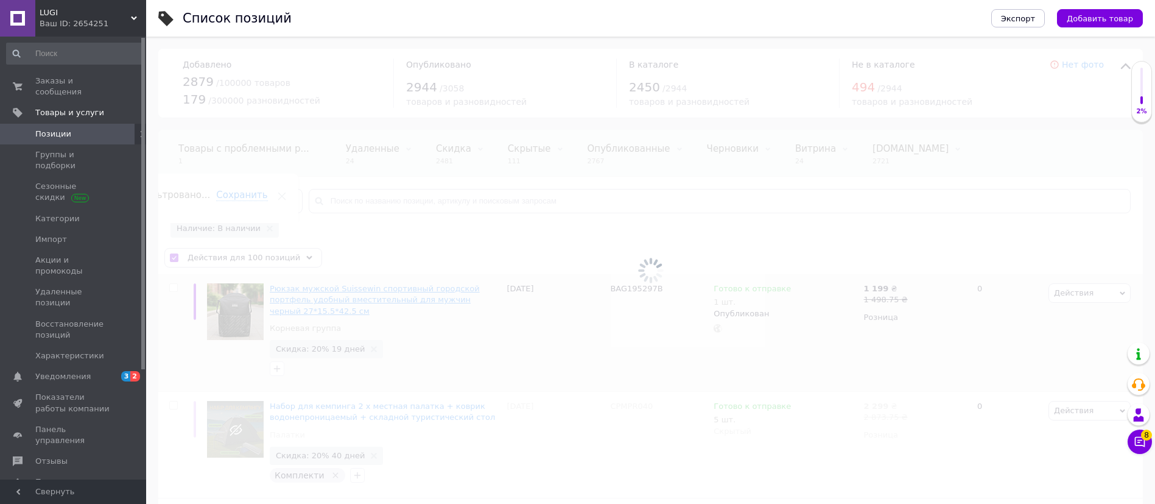
checkbox input "false"
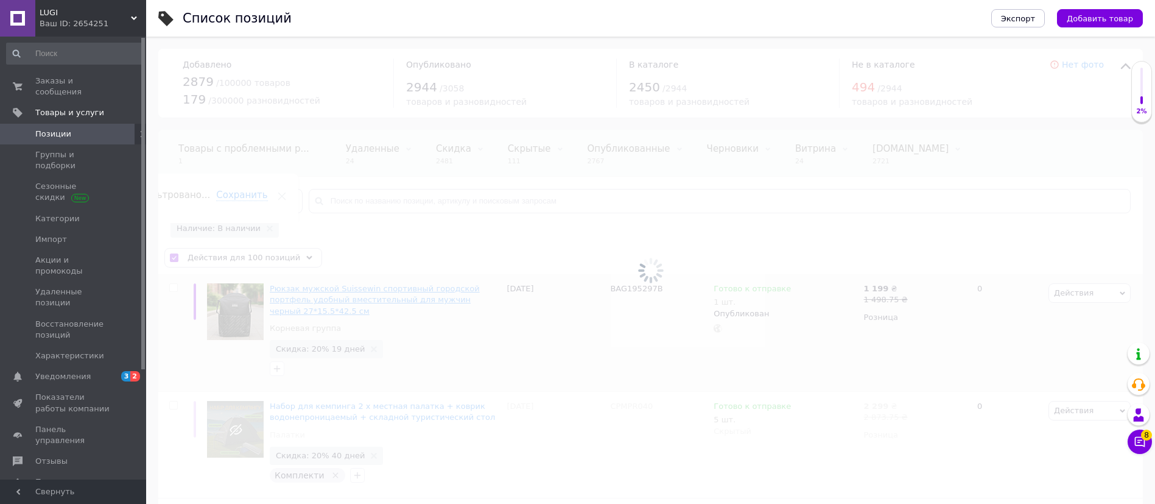
checkbox input "false"
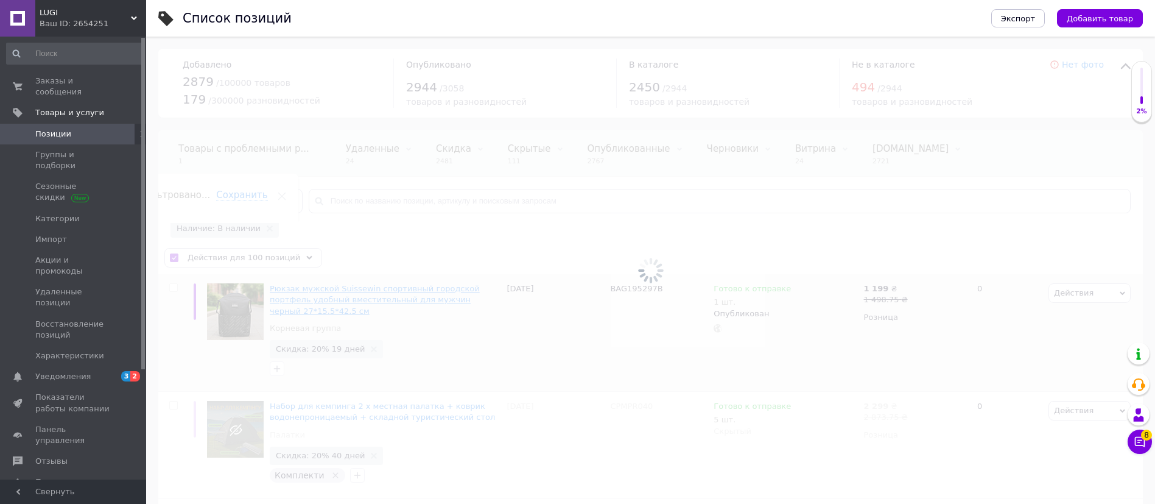
checkbox input "false"
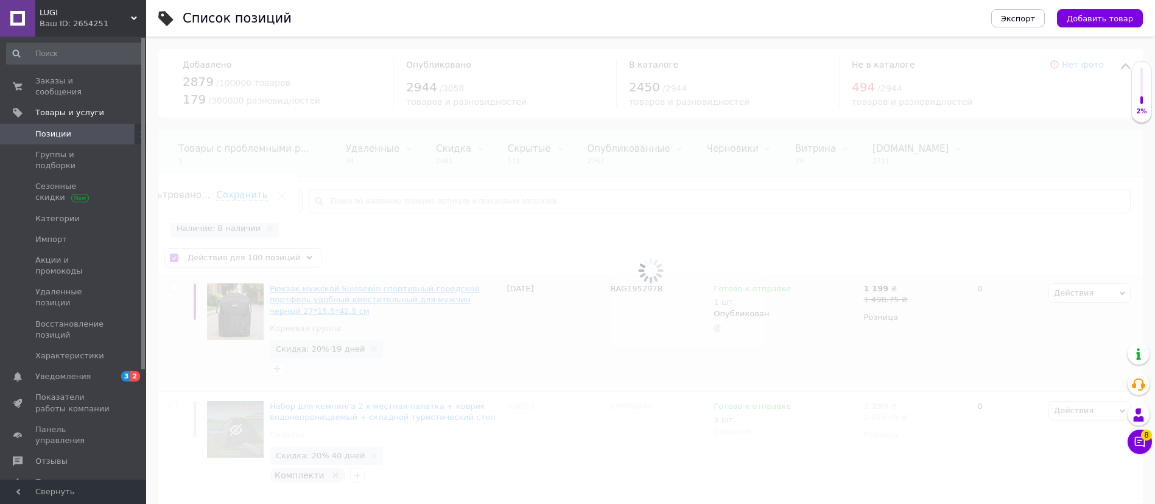
checkbox input "false"
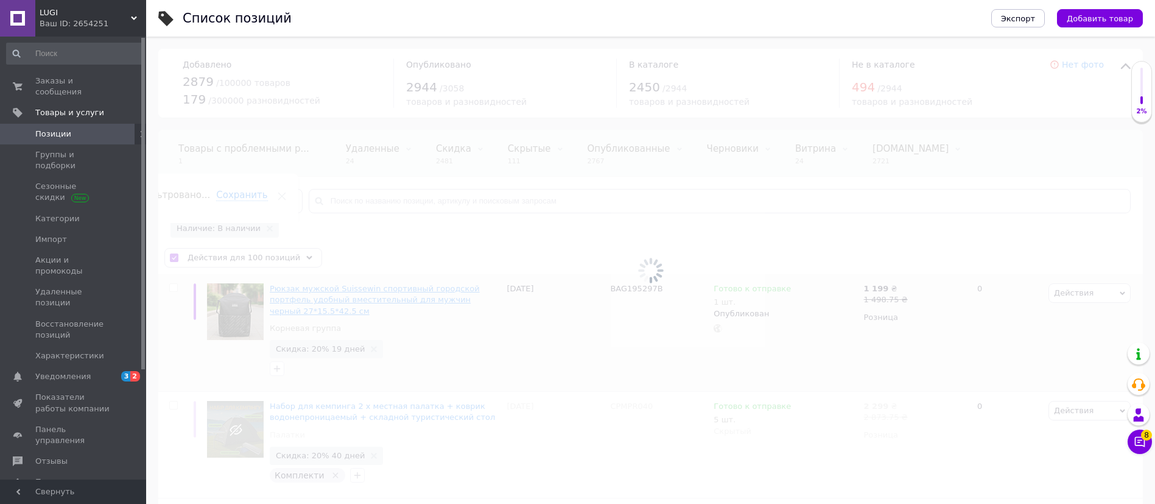
checkbox input "false"
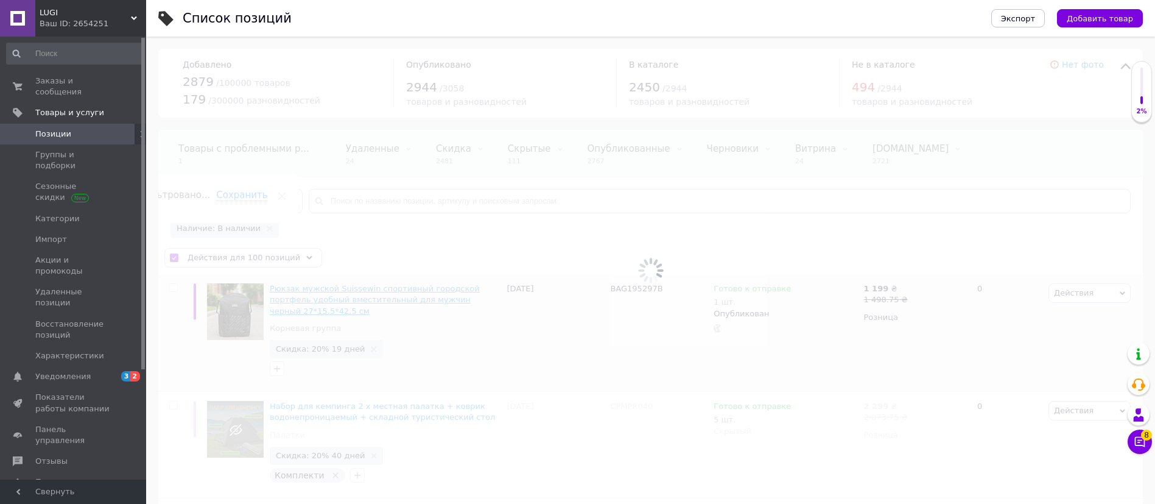
checkbox input "false"
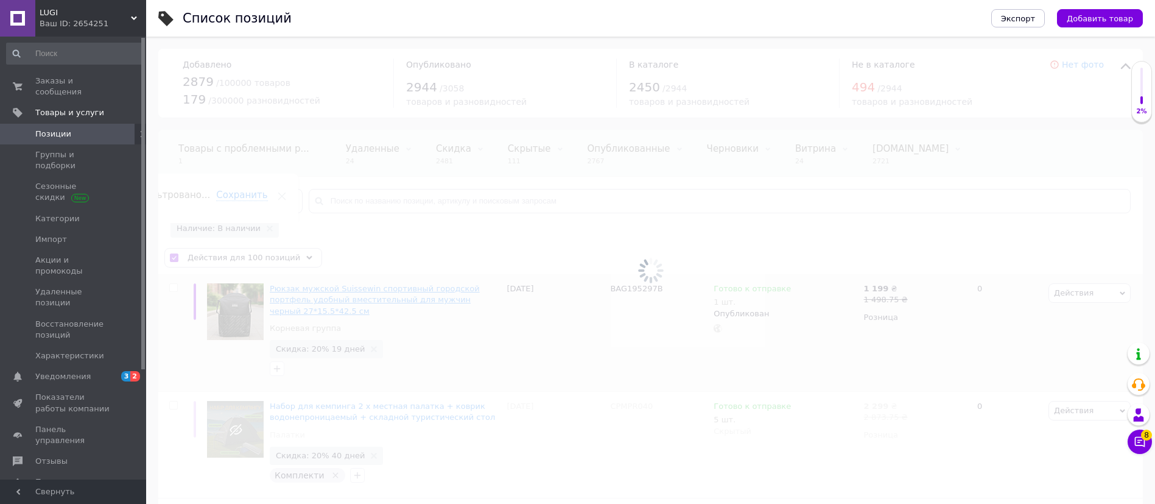
checkbox input "false"
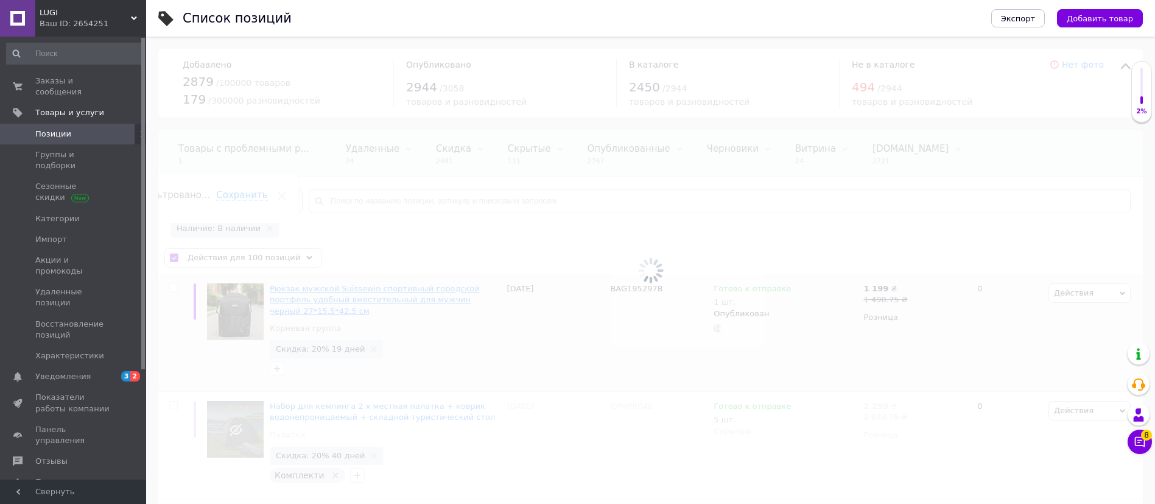
checkbox input "false"
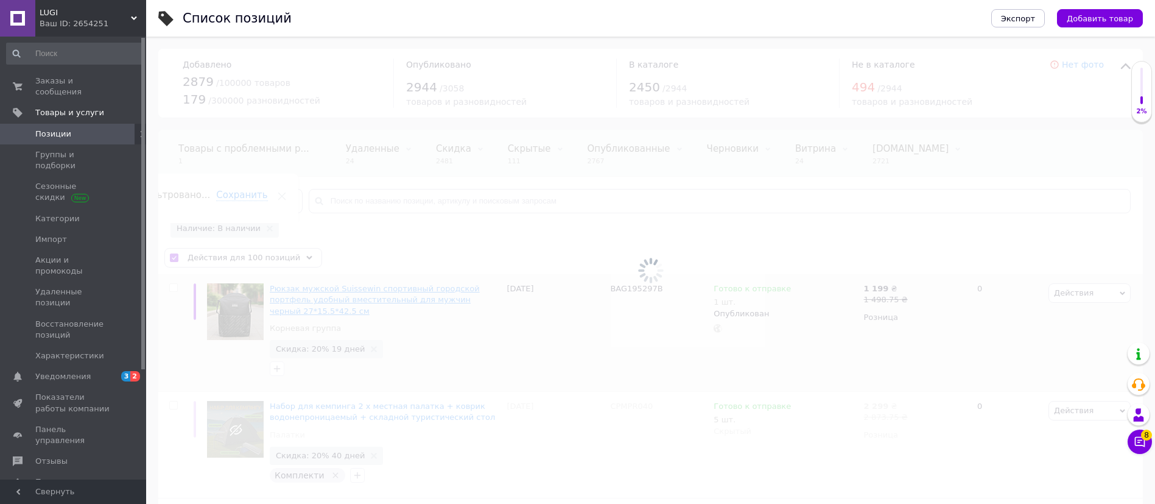
checkbox input "false"
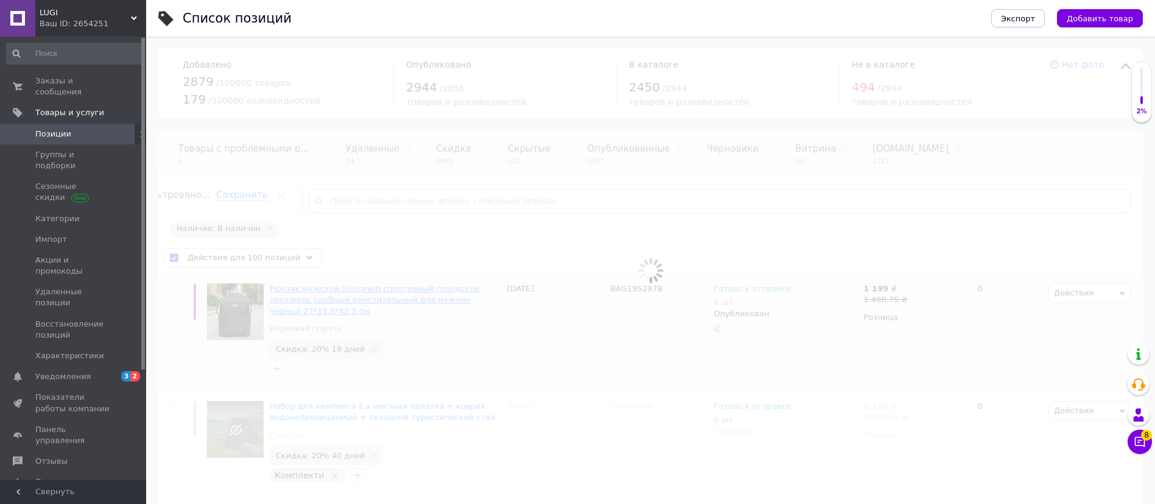
checkbox input "false"
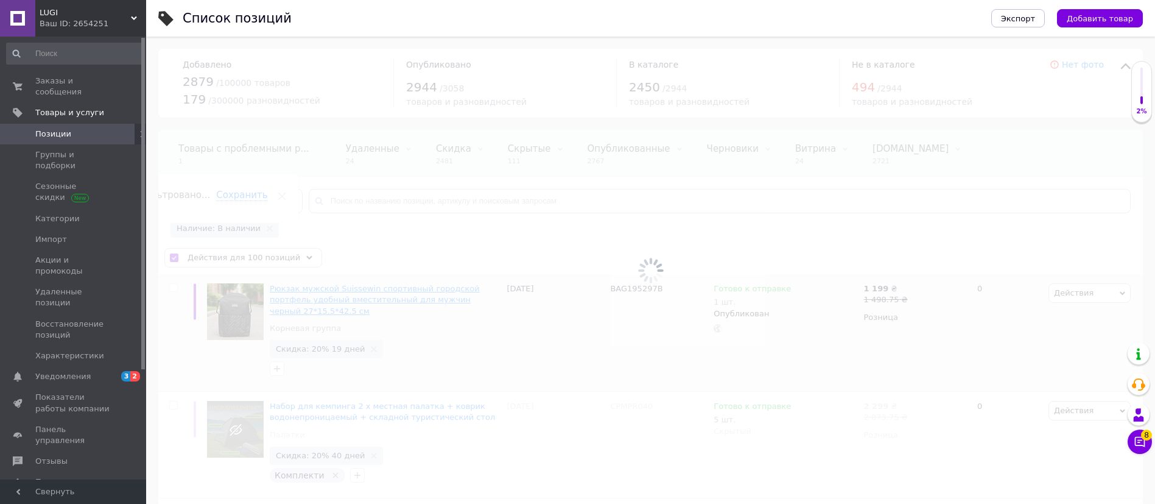
checkbox input "false"
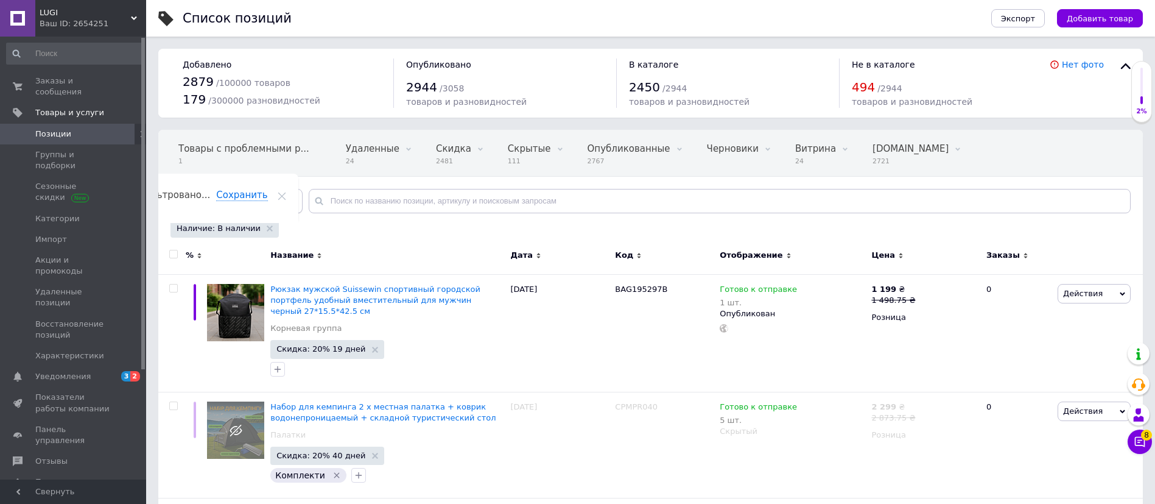
click at [240, 197] on span "Отфильтруйте товары" at bounding box center [230, 200] width 94 height 9
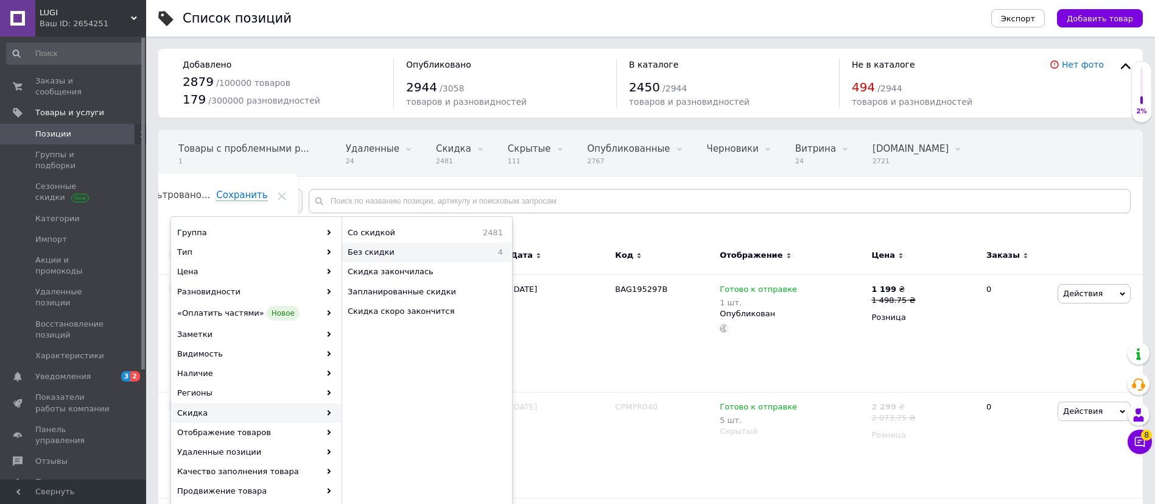
click at [438, 251] on span "Без скидки" at bounding box center [410, 252] width 125 height 11
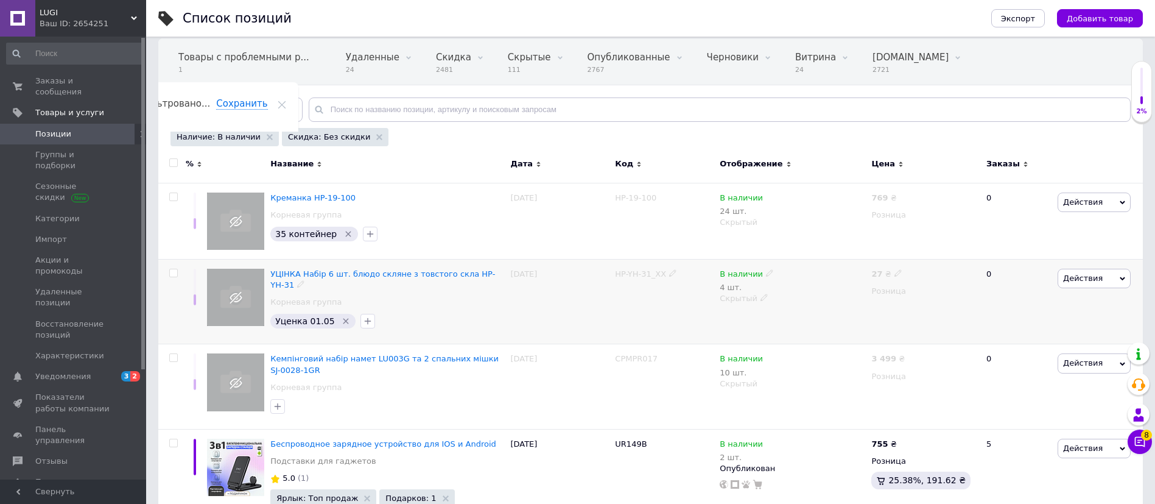
scroll to position [153, 0]
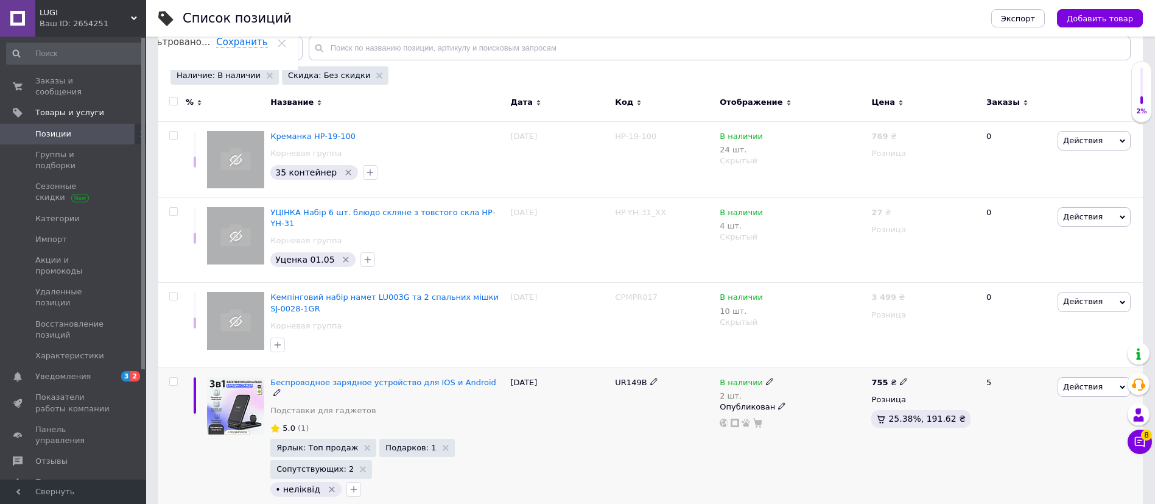
click at [172, 377] on input "checkbox" at bounding box center [173, 381] width 8 height 8
checkbox input "true"
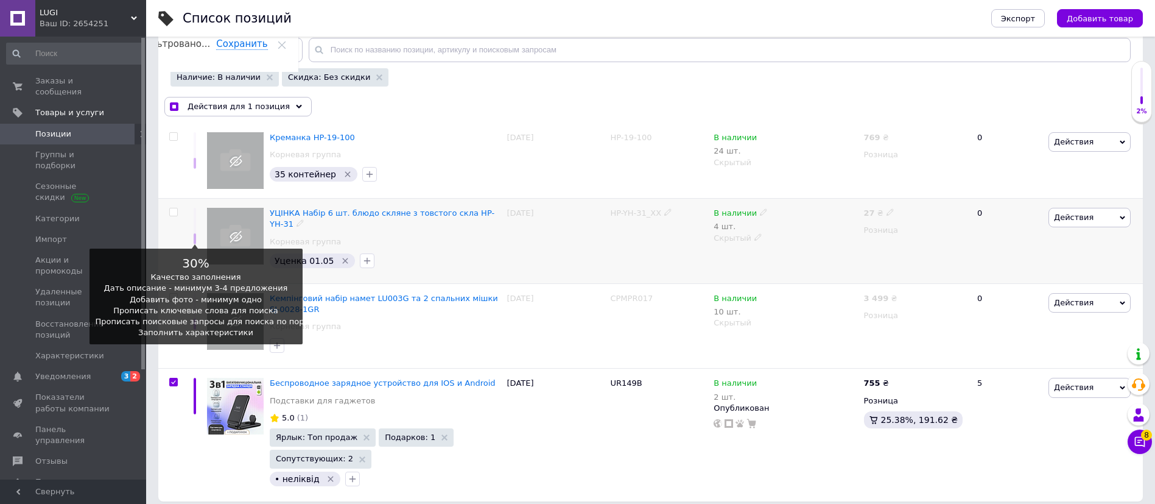
scroll to position [0, 0]
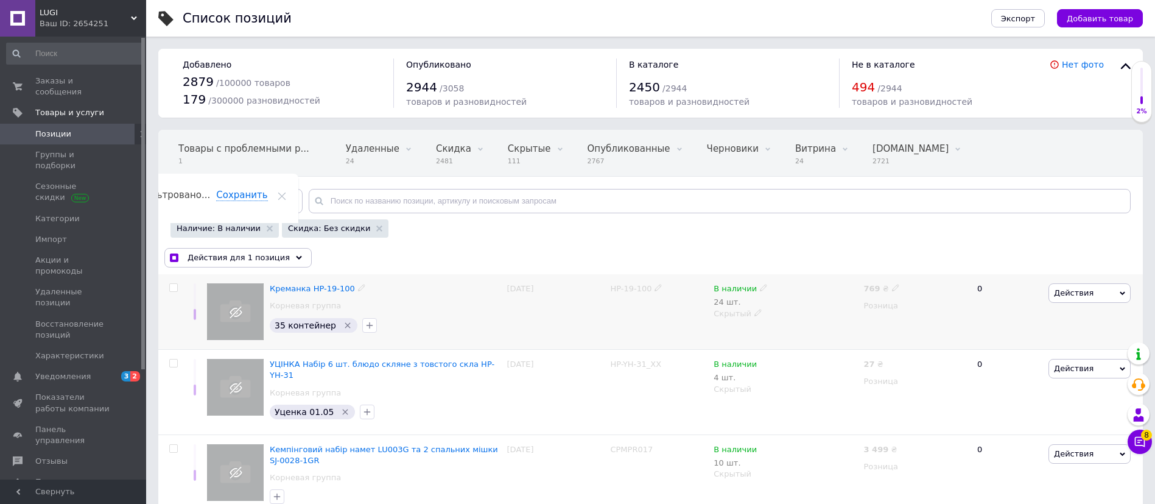
click at [173, 289] on input "checkbox" at bounding box center [173, 288] width 8 height 8
checkbox input "true"
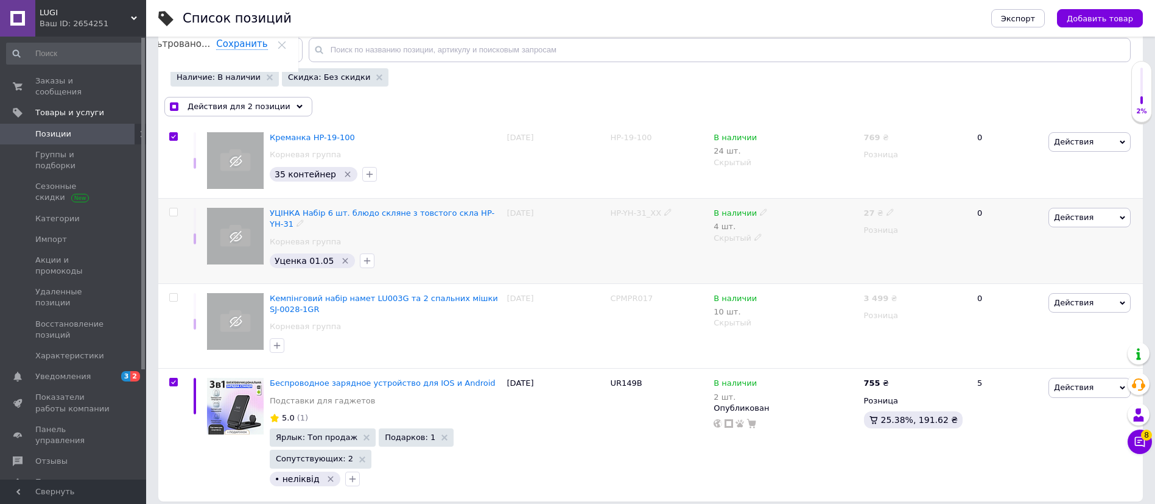
click at [171, 212] on input "checkbox" at bounding box center [173, 212] width 8 height 8
click at [172, 293] on input "checkbox" at bounding box center [173, 297] width 8 height 8
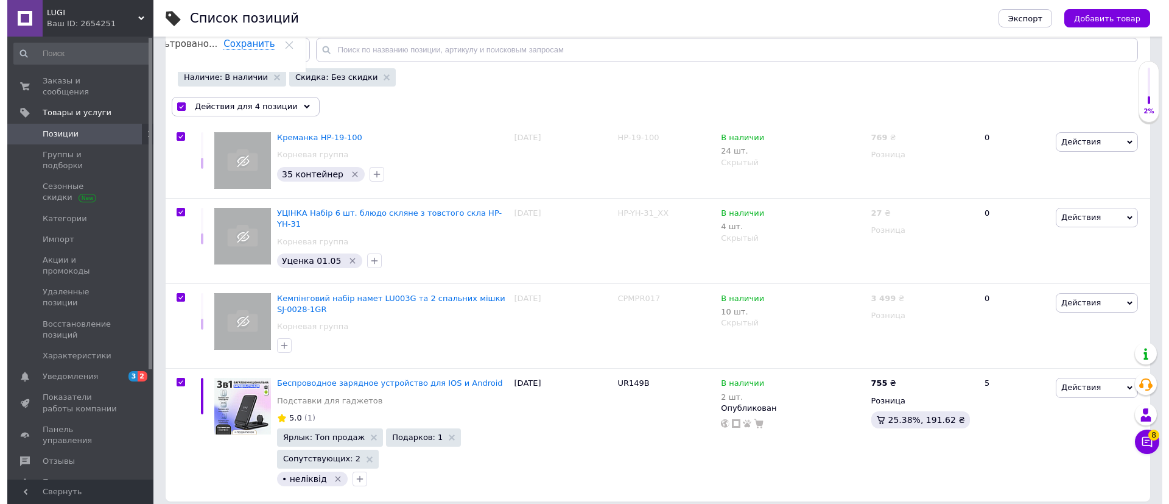
scroll to position [0, 0]
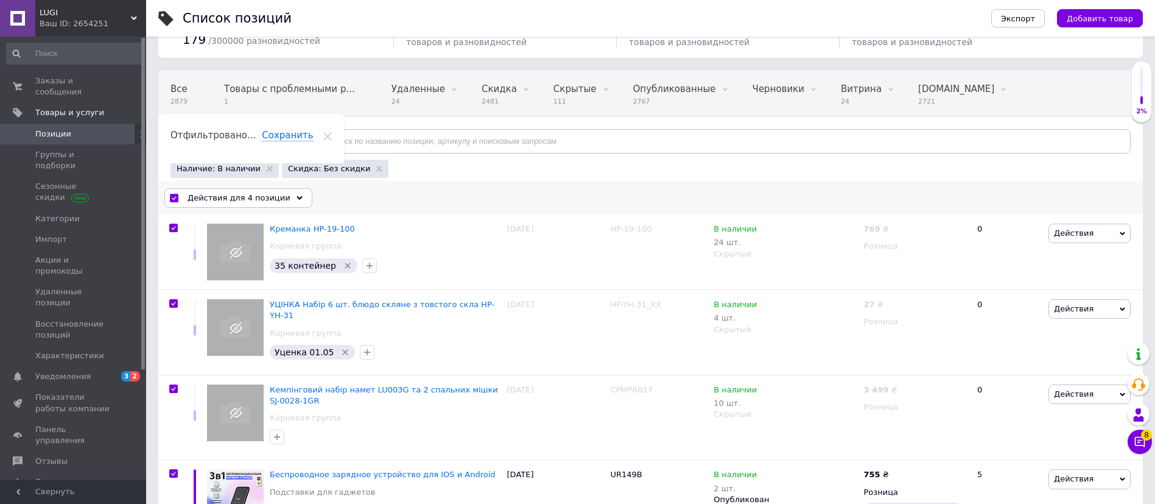
click at [241, 199] on span "Действия для 4 позиции" at bounding box center [239, 197] width 103 height 11
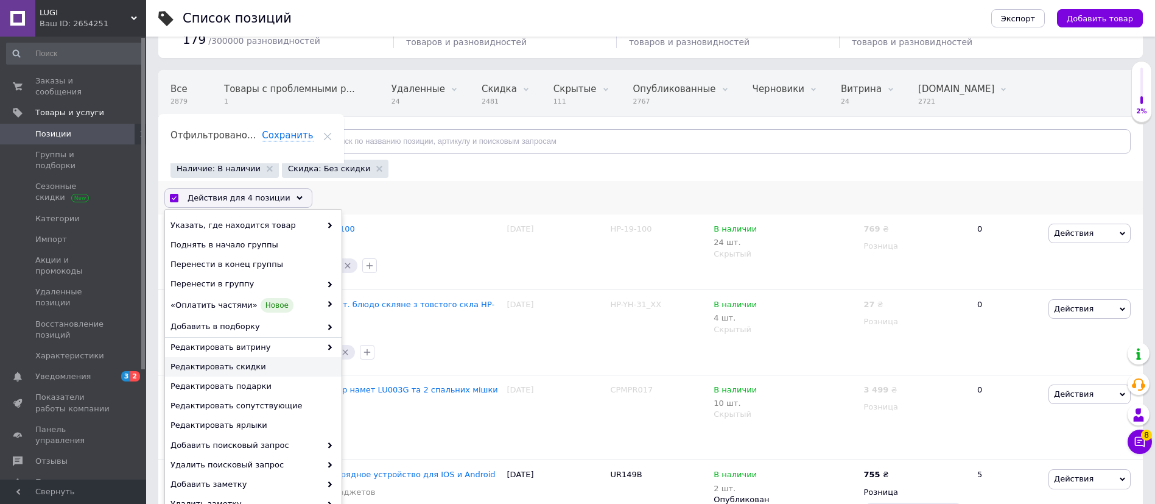
click at [261, 370] on span "Редактировать скидки" at bounding box center [251, 366] width 163 height 11
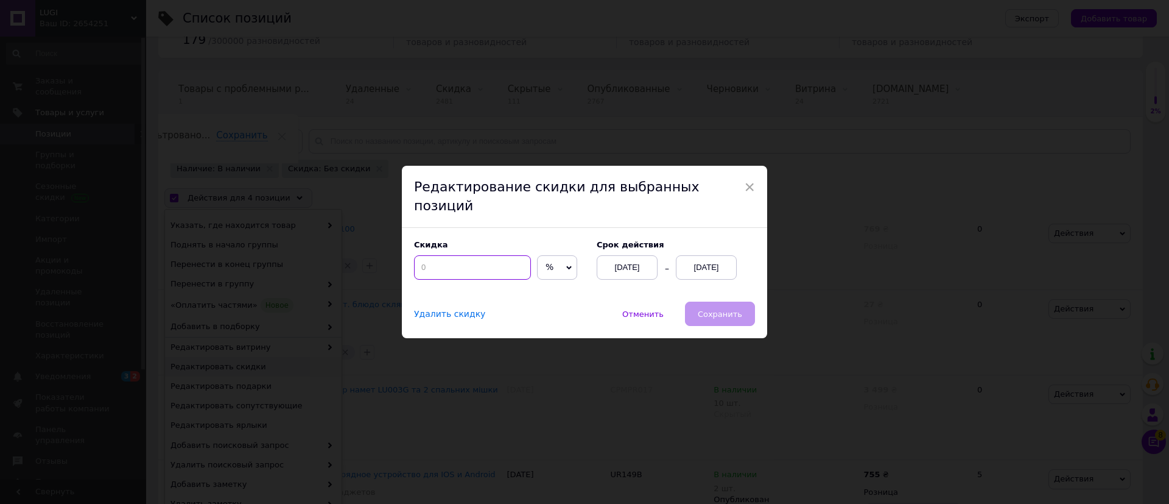
click at [485, 255] on input at bounding box center [472, 267] width 117 height 24
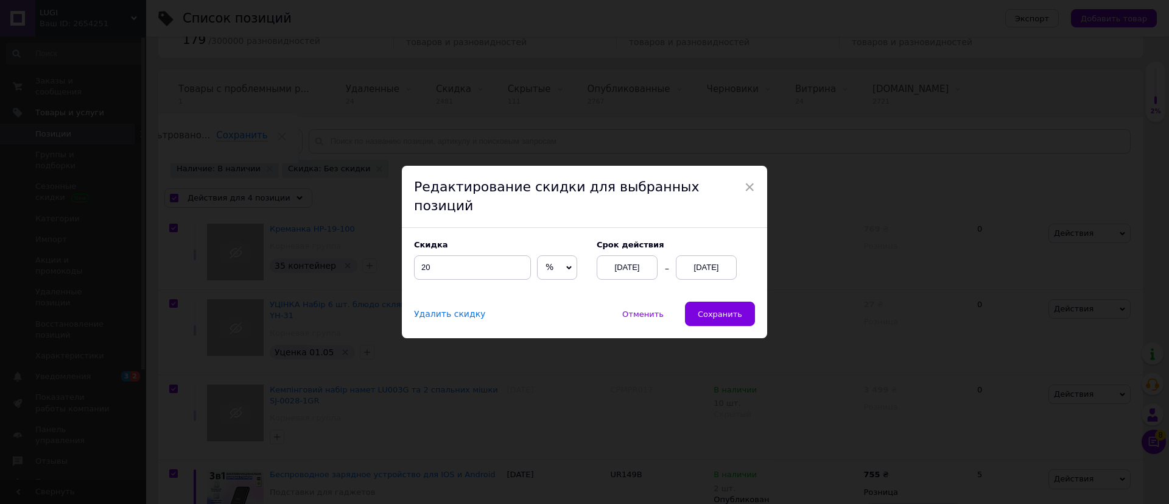
click at [701, 261] on div "[DATE]" at bounding box center [706, 267] width 61 height 24
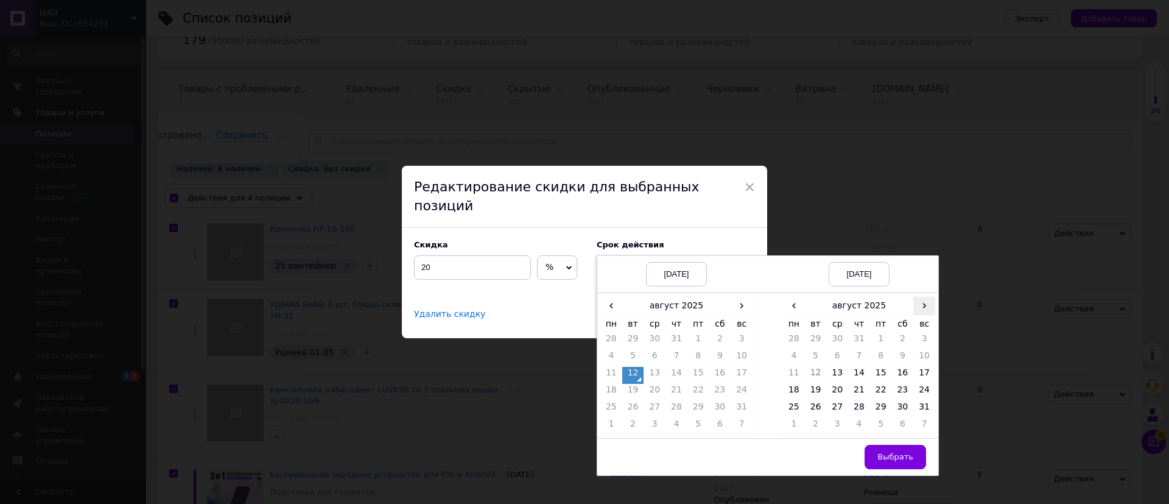
click at [919, 297] on span "›" at bounding box center [924, 306] width 22 height 18
click at [885, 401] on td "26" at bounding box center [881, 409] width 22 height 17
click at [900, 444] on button "Выбрать" at bounding box center [895, 456] width 61 height 24
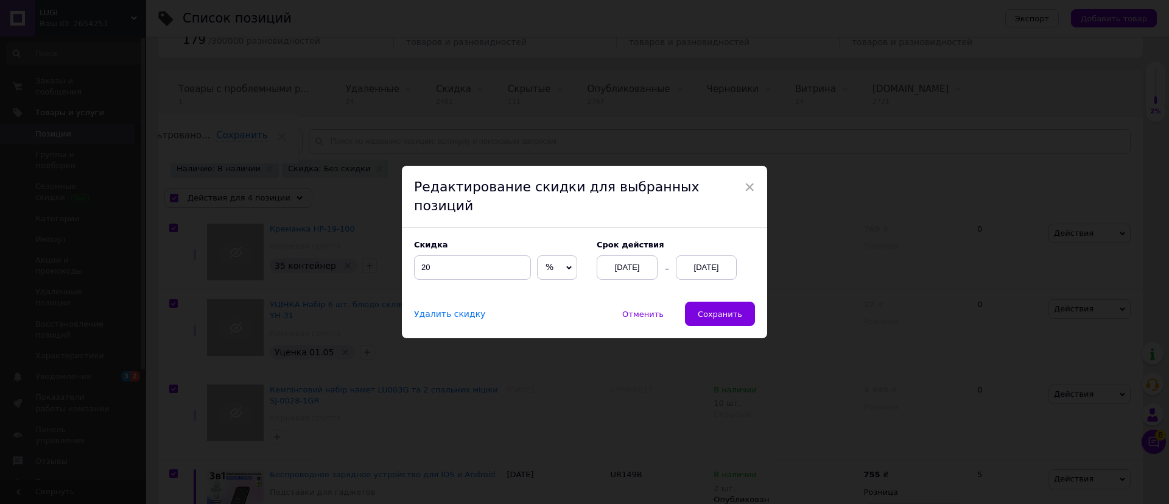
click at [723, 309] on span "Сохранить" at bounding box center [720, 313] width 44 height 9
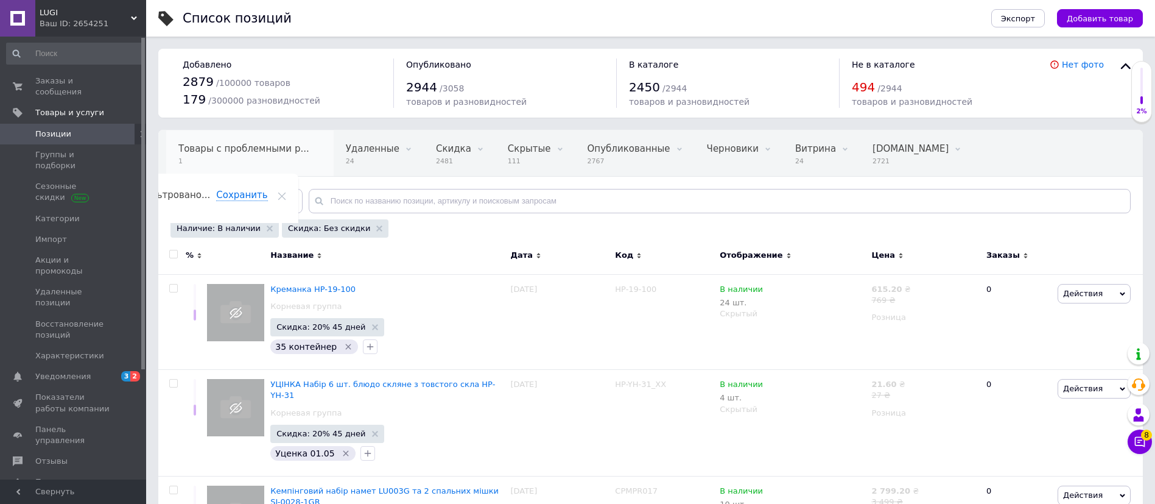
scroll to position [91, 0]
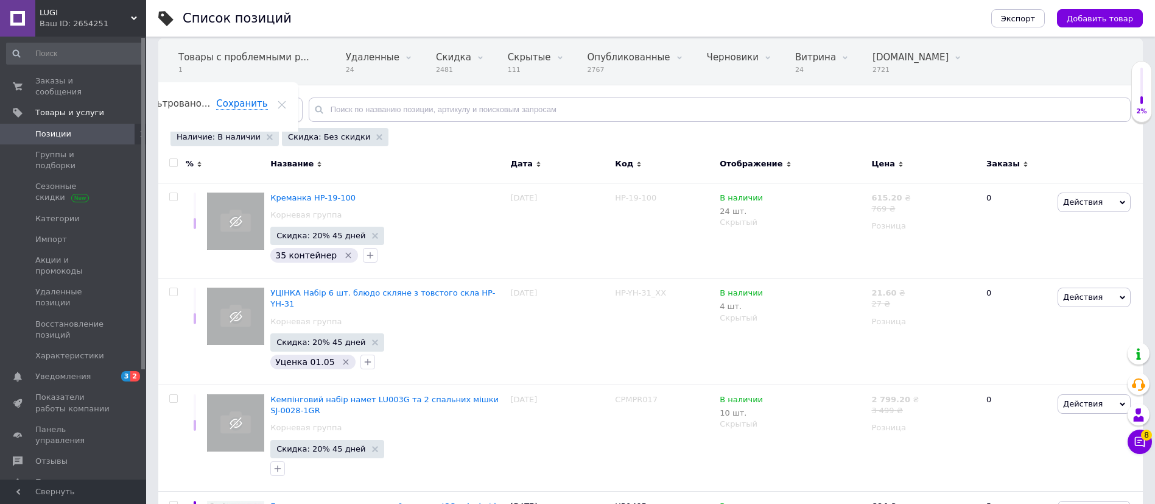
click at [238, 113] on span "Отфильтруйте товары" at bounding box center [230, 109] width 94 height 9
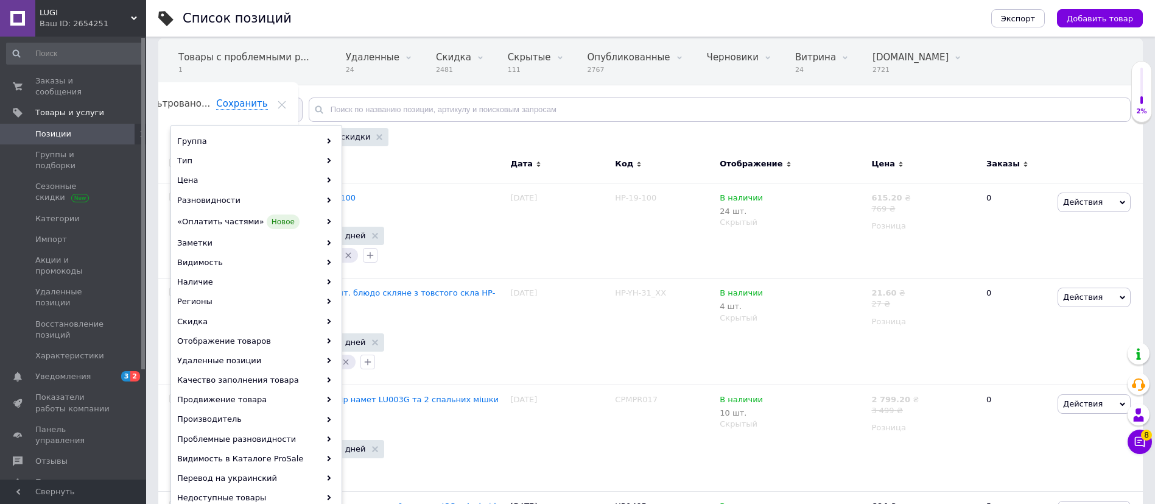
click at [118, 20] on div "Ваш ID: 2654251" at bounding box center [93, 23] width 107 height 11
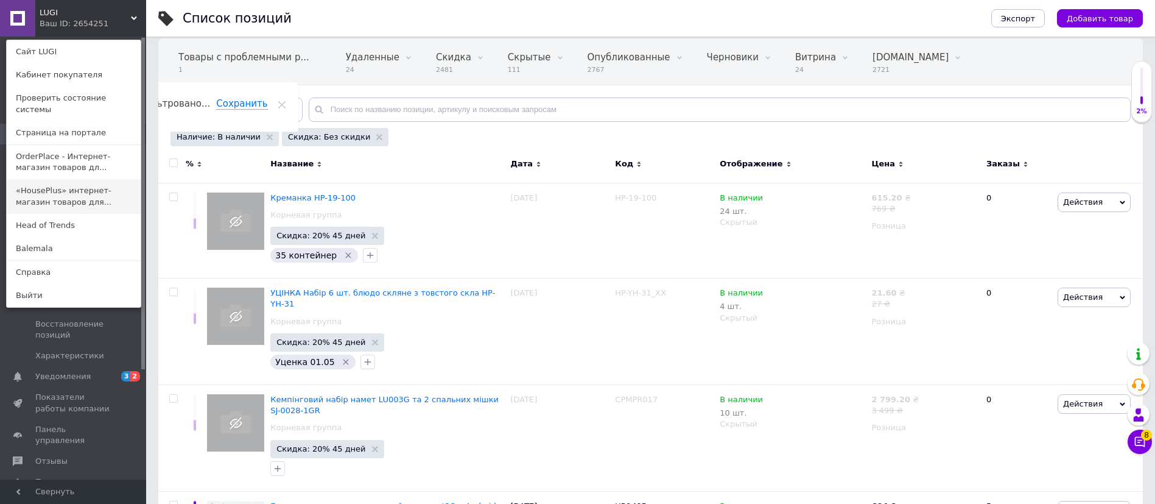
click at [83, 179] on link "«HousePlus» интернет-магазин товаров для..." at bounding box center [74, 196] width 134 height 34
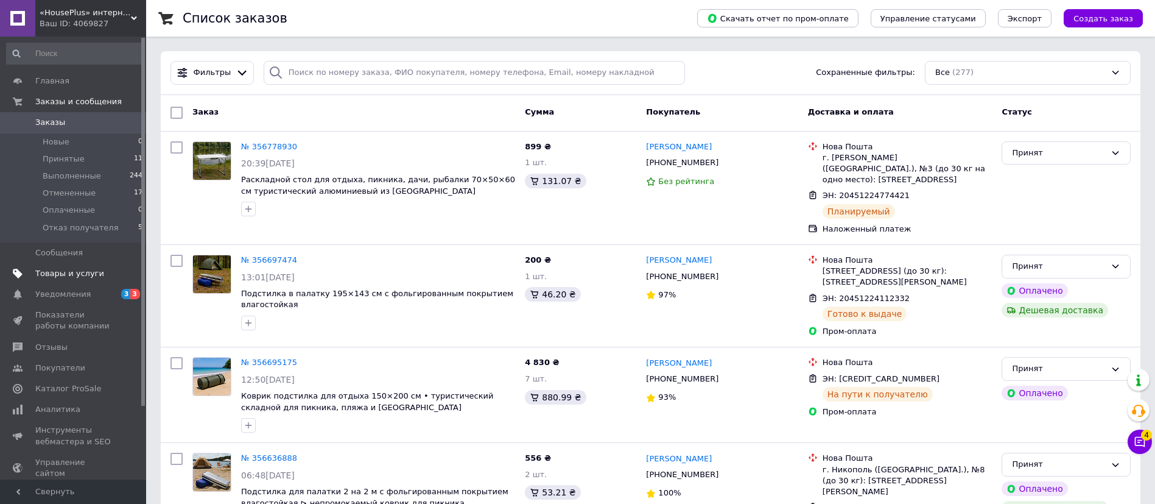
click at [75, 276] on span "Товары и услуги" at bounding box center [69, 273] width 69 height 11
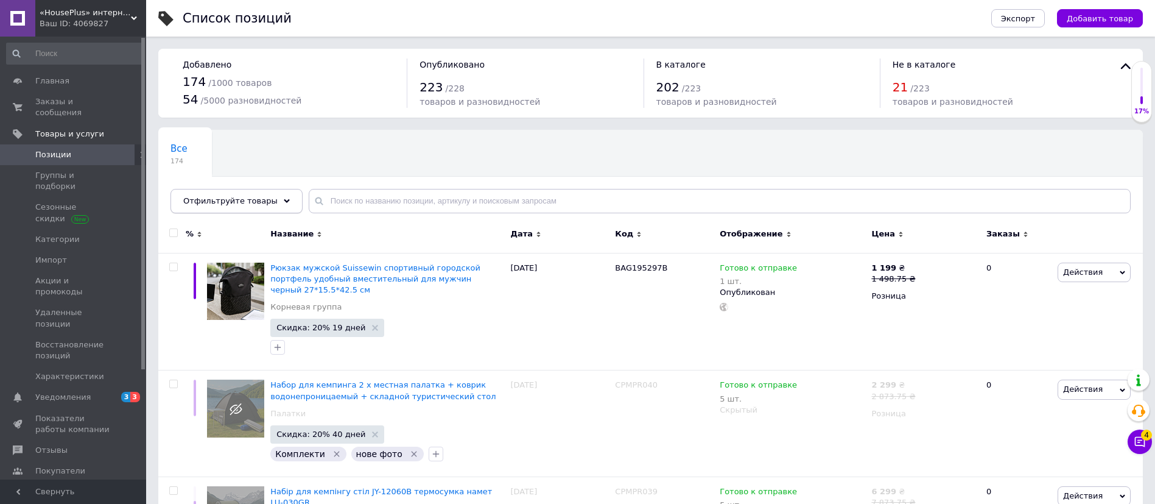
click at [259, 196] on span "Отфильтруйте товары" at bounding box center [230, 200] width 94 height 9
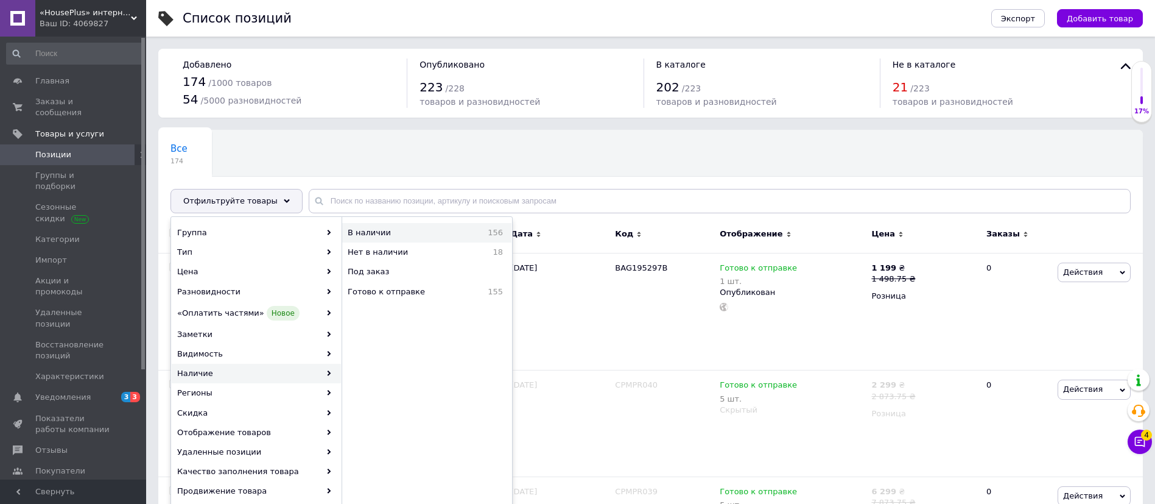
click at [401, 233] on span "В наличии" at bounding box center [400, 232] width 104 height 11
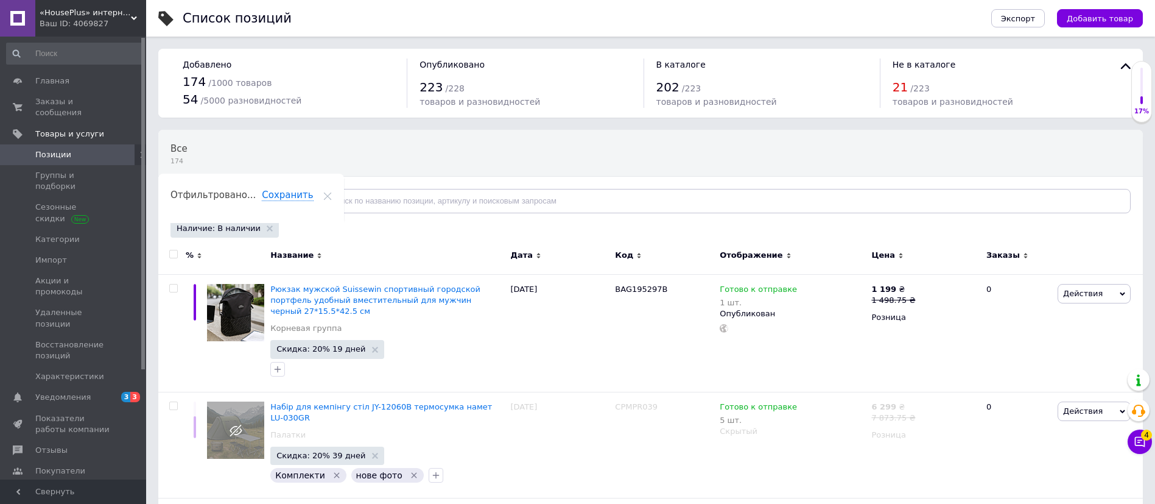
click at [284, 201] on use at bounding box center [287, 201] width 6 height 4
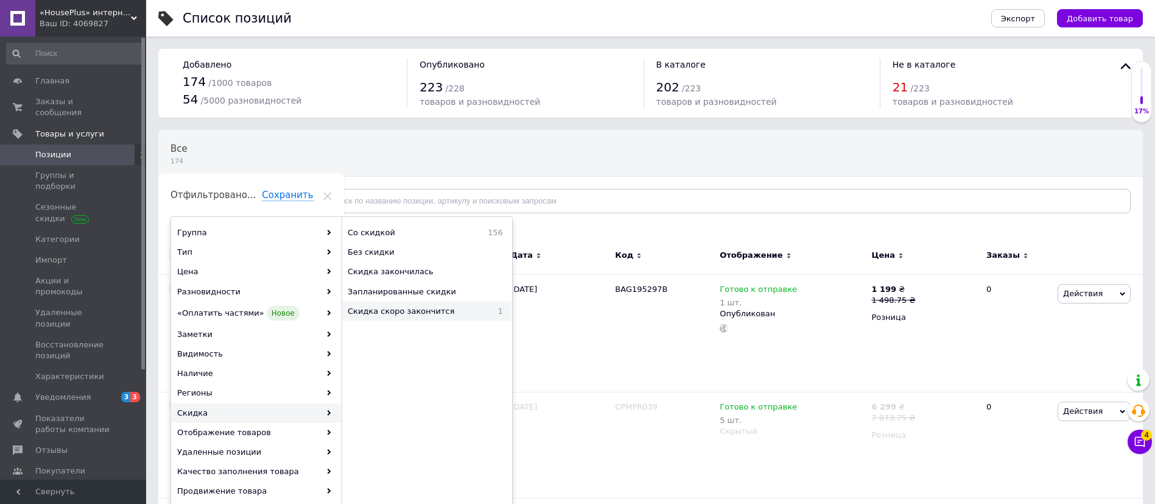
click at [417, 314] on span "Скидка скоро закончится" at bounding box center [418, 311] width 141 height 11
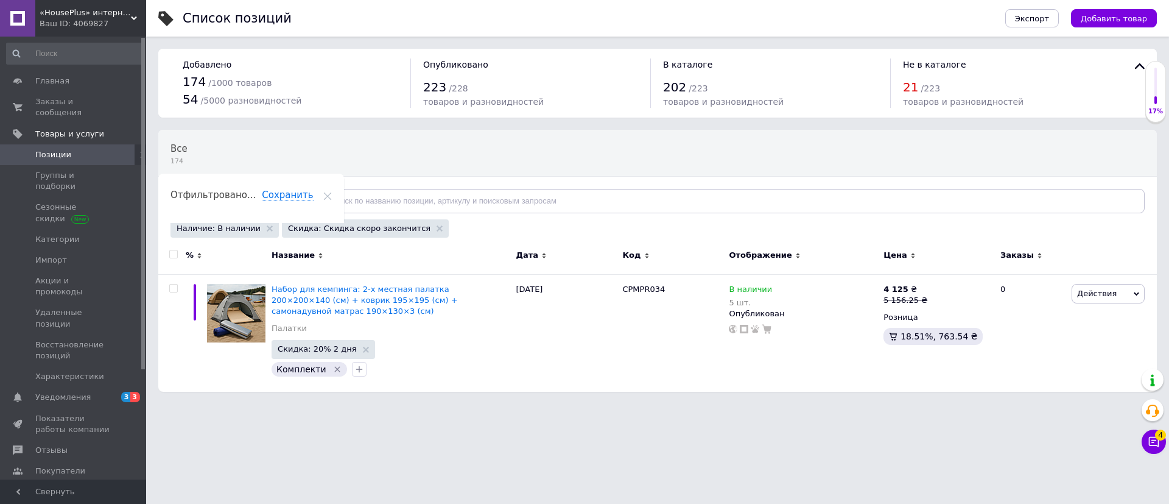
click at [175, 251] on input "checkbox" at bounding box center [173, 254] width 8 height 8
checkbox input "true"
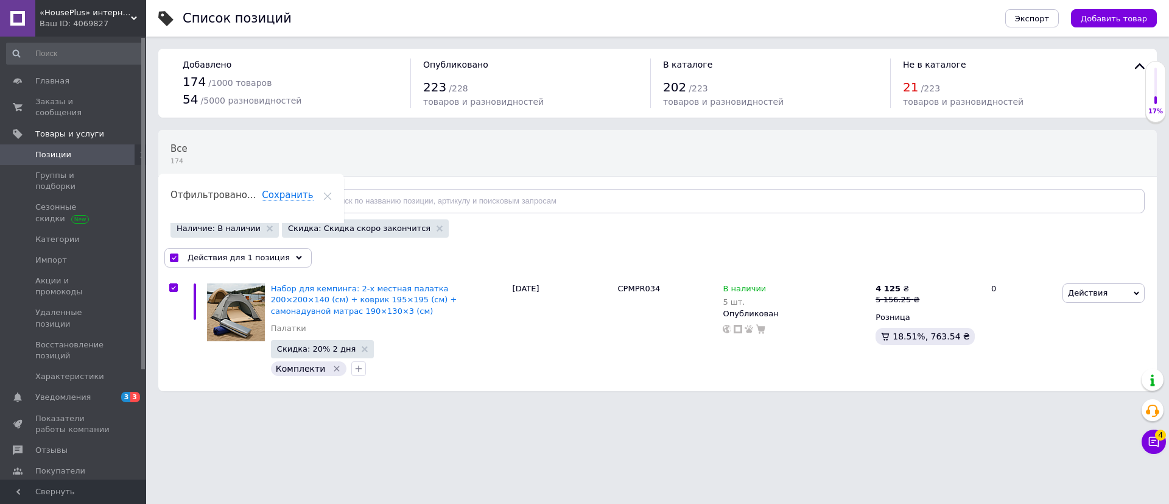
click at [228, 212] on div "Все 174 Ok Отфильтровано... Сохранить Мы ничего не нашли Возможно, ошибка в сло…" at bounding box center [657, 185] width 999 height 111
click at [233, 205] on span "Отфильтруйте товары" at bounding box center [230, 200] width 94 height 9
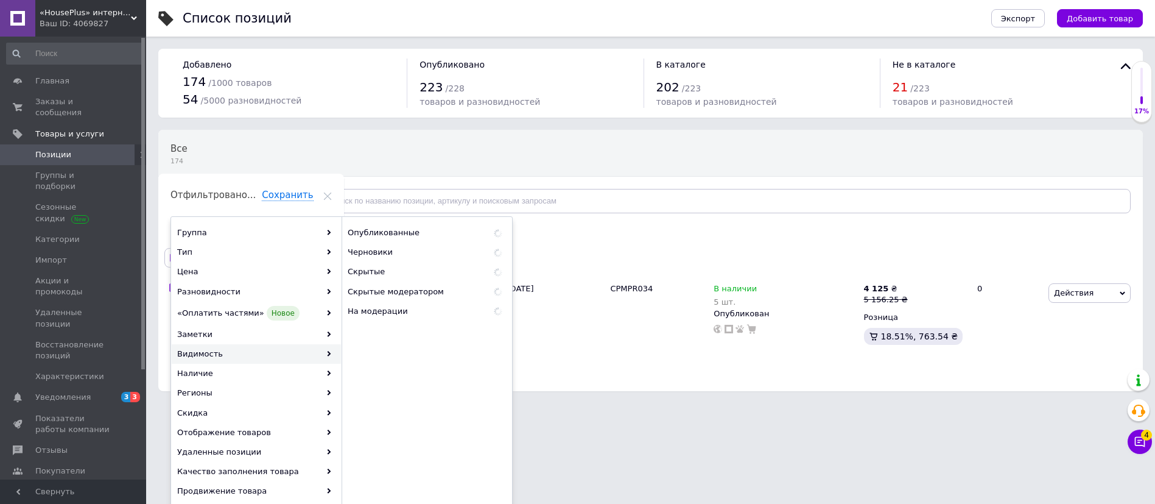
click at [410, 147] on div "Все 174 Ok Отфильтровано... Сохранить" at bounding box center [322, 176] width 328 height 93
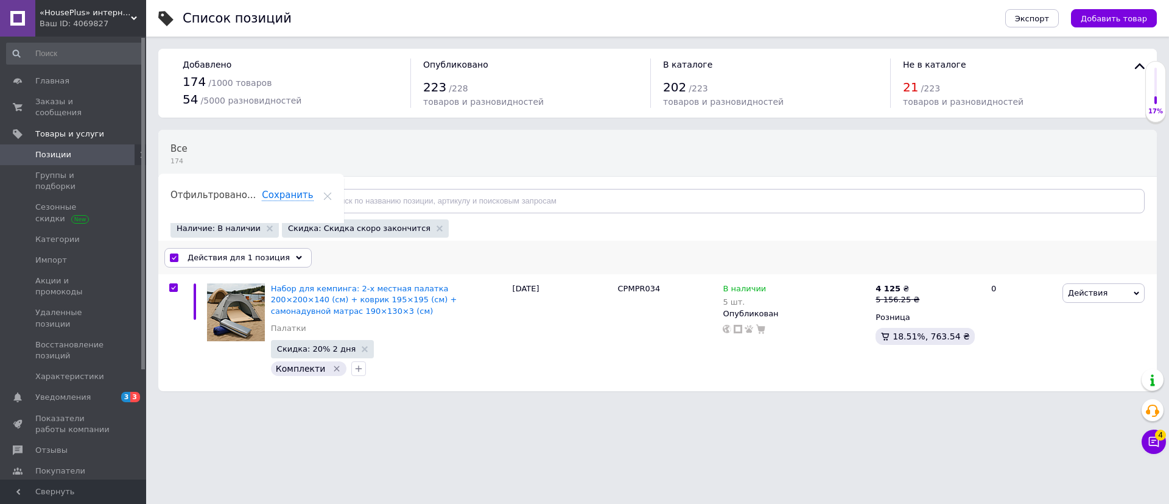
click at [254, 261] on span "Действия для 1 позиция" at bounding box center [239, 257] width 102 height 11
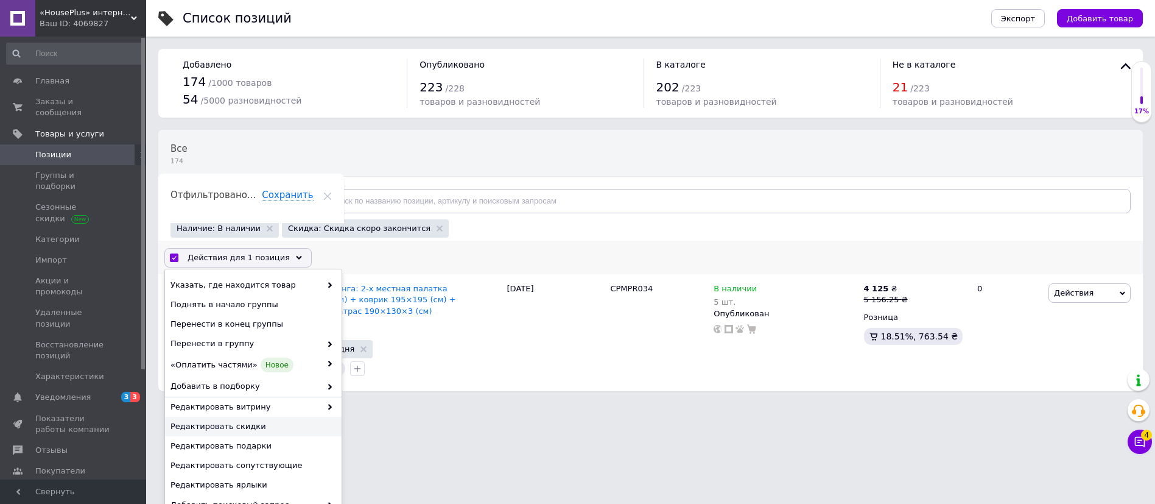
click at [250, 428] on span "Редактировать скидки" at bounding box center [251, 426] width 163 height 11
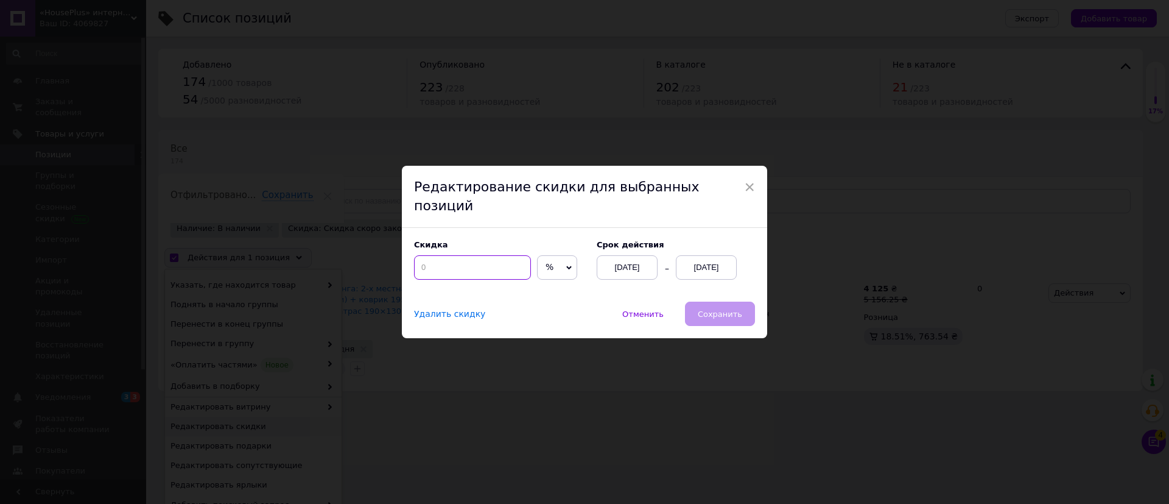
click at [460, 256] on input at bounding box center [472, 267] width 117 height 24
type input "20"
click at [717, 260] on div "[DATE]" at bounding box center [706, 267] width 61 height 24
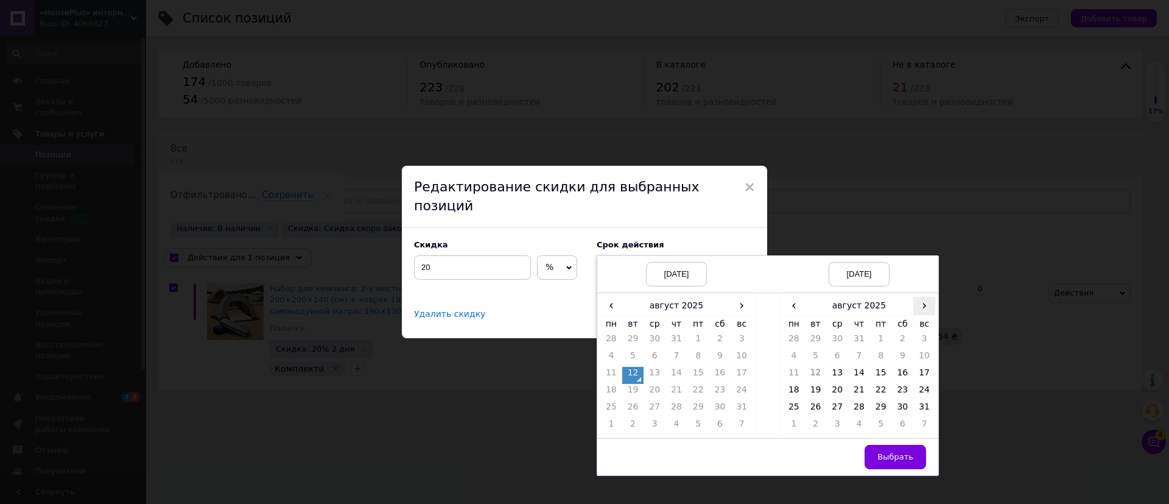
click at [927, 297] on span "›" at bounding box center [924, 306] width 22 height 18
click at [879, 401] on td "26" at bounding box center [881, 409] width 22 height 17
click at [889, 452] on span "Выбрать" at bounding box center [895, 456] width 36 height 9
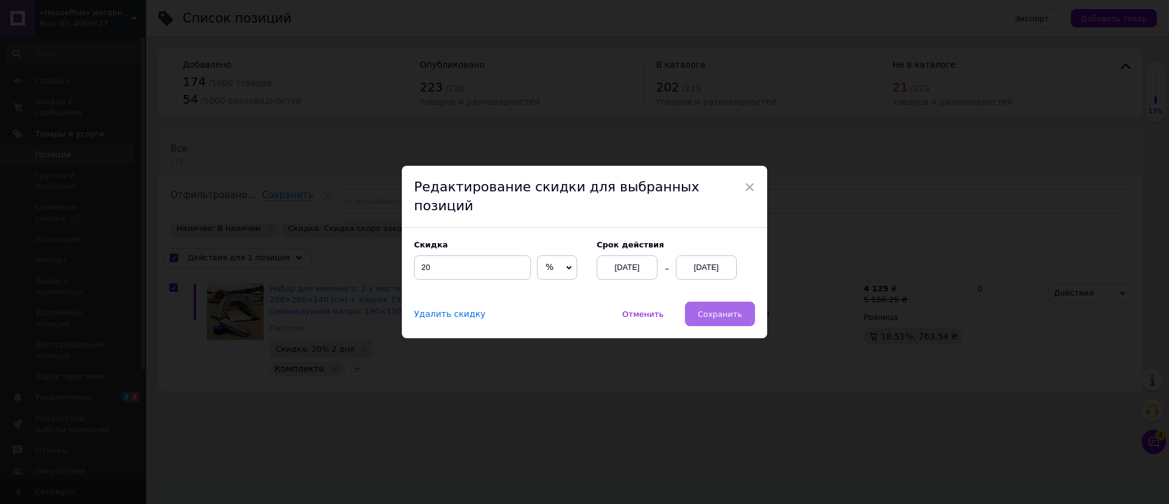
click at [722, 309] on span "Сохранить" at bounding box center [720, 313] width 44 height 9
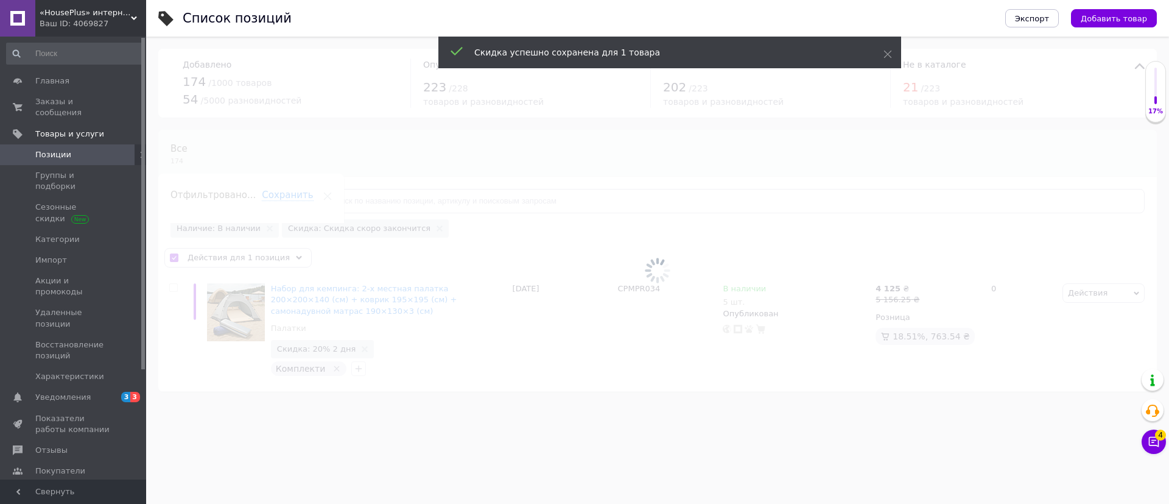
checkbox input "false"
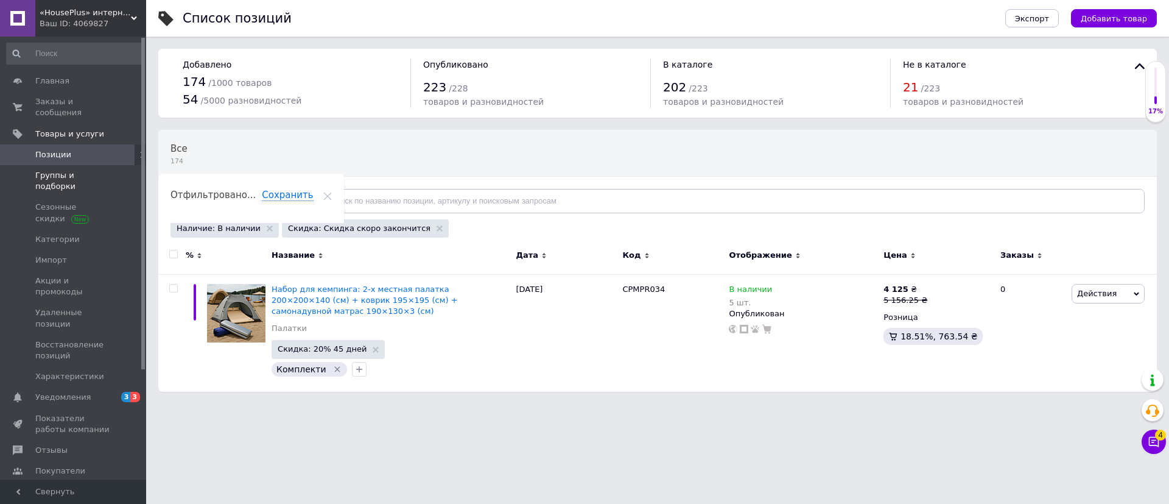
click at [59, 170] on span "Группы и подборки" at bounding box center [73, 181] width 77 height 22
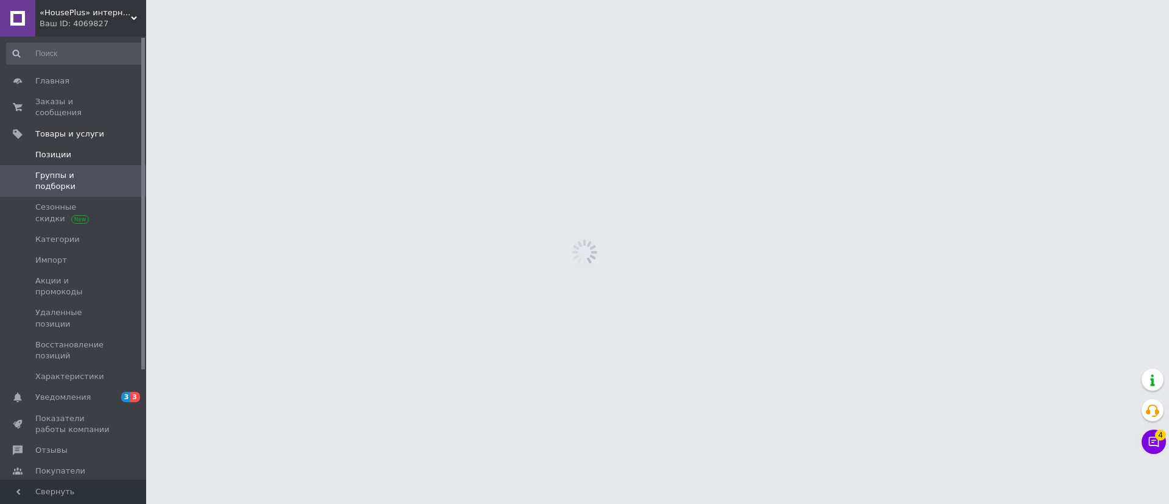
click at [68, 149] on span "Позиции" at bounding box center [53, 154] width 36 height 11
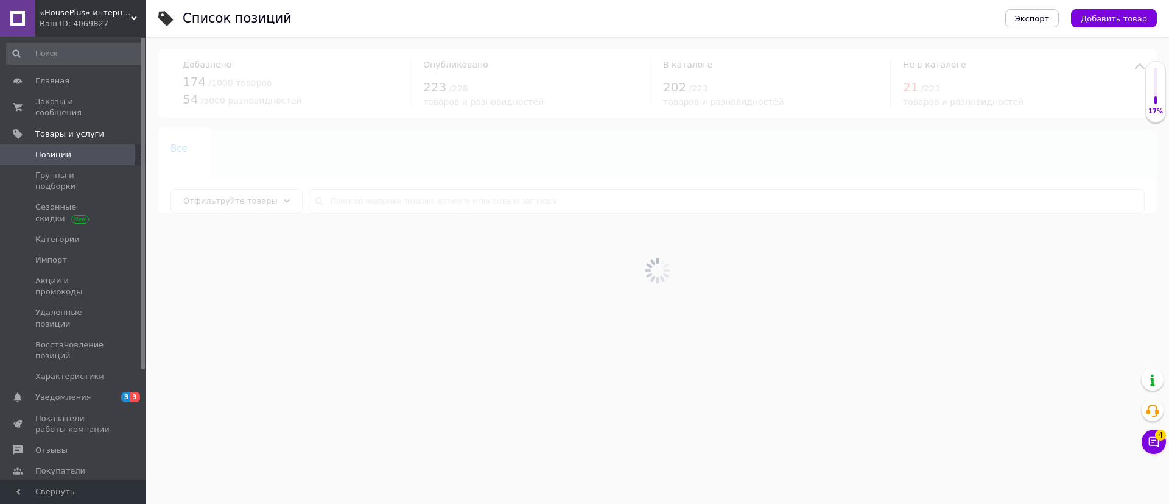
click at [270, 203] on div at bounding box center [657, 270] width 1023 height 467
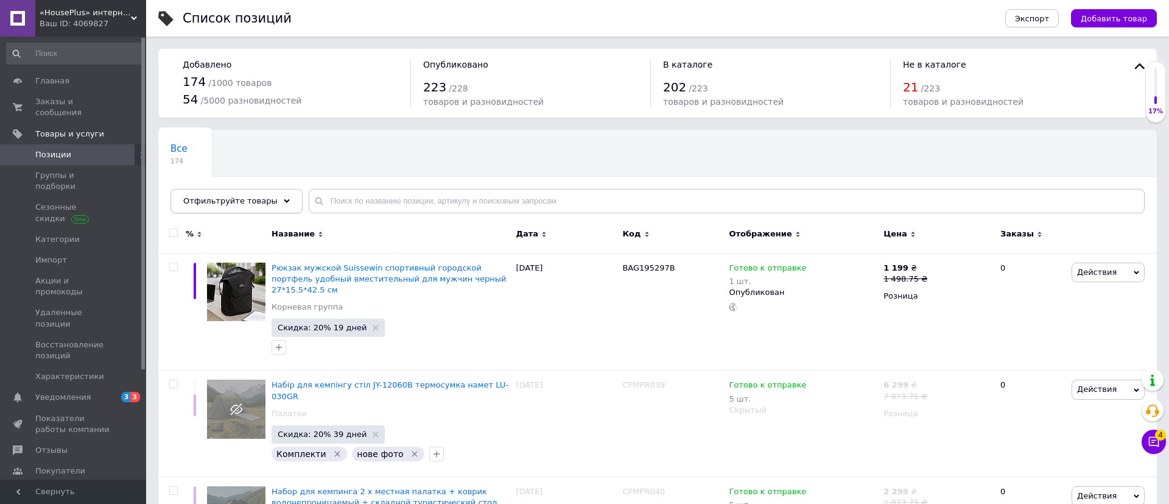
click at [284, 201] on icon at bounding box center [287, 201] width 6 height 6
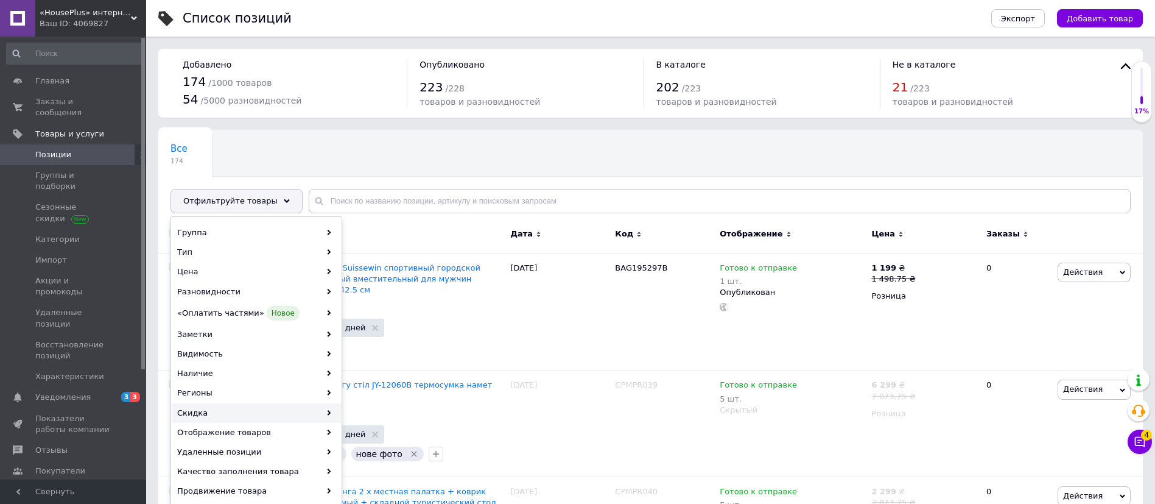
click at [223, 412] on div "Скидка" at bounding box center [256, 412] width 169 height 19
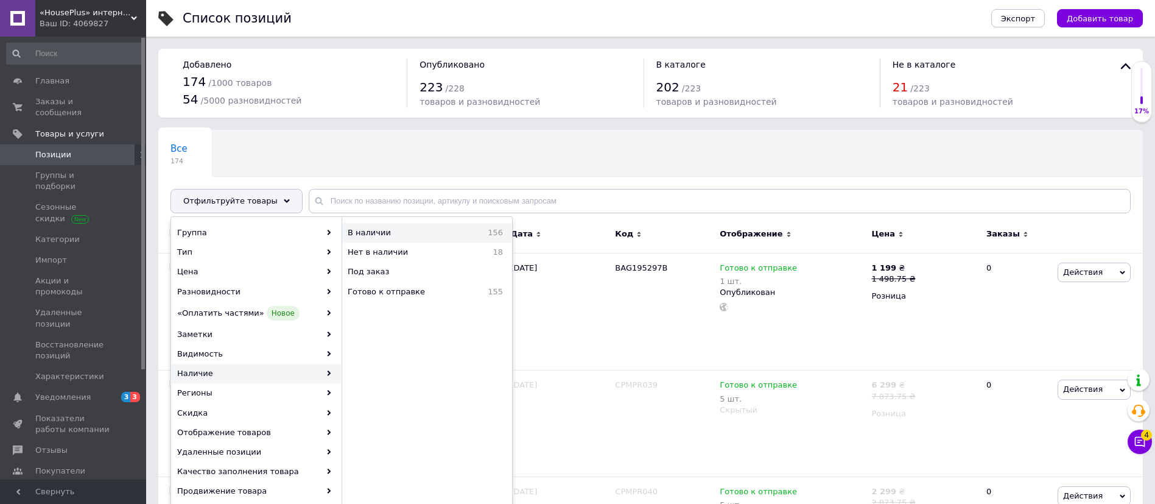
click at [394, 235] on span "В наличии" at bounding box center [400, 232] width 104 height 11
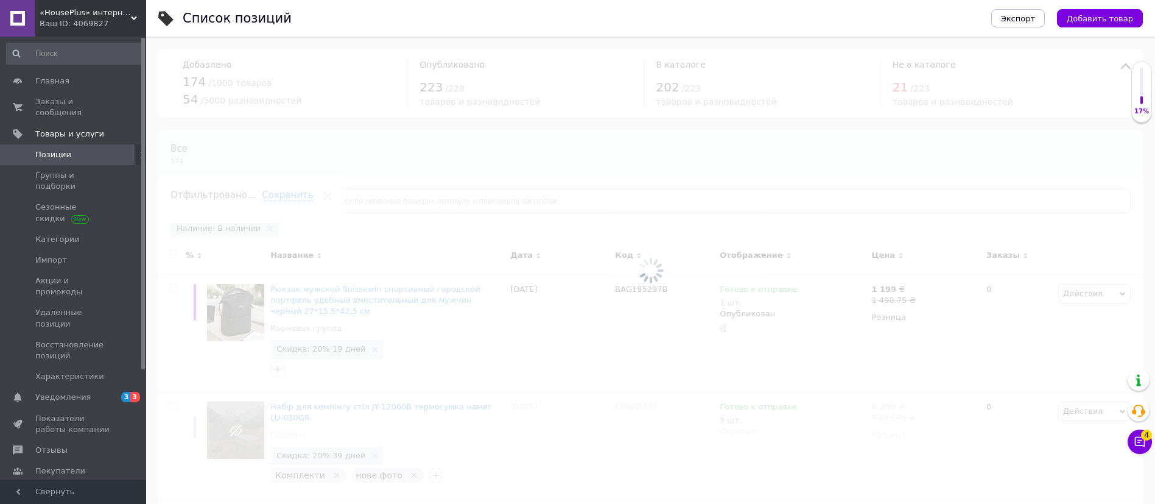
click at [284, 198] on icon at bounding box center [287, 201] width 6 height 6
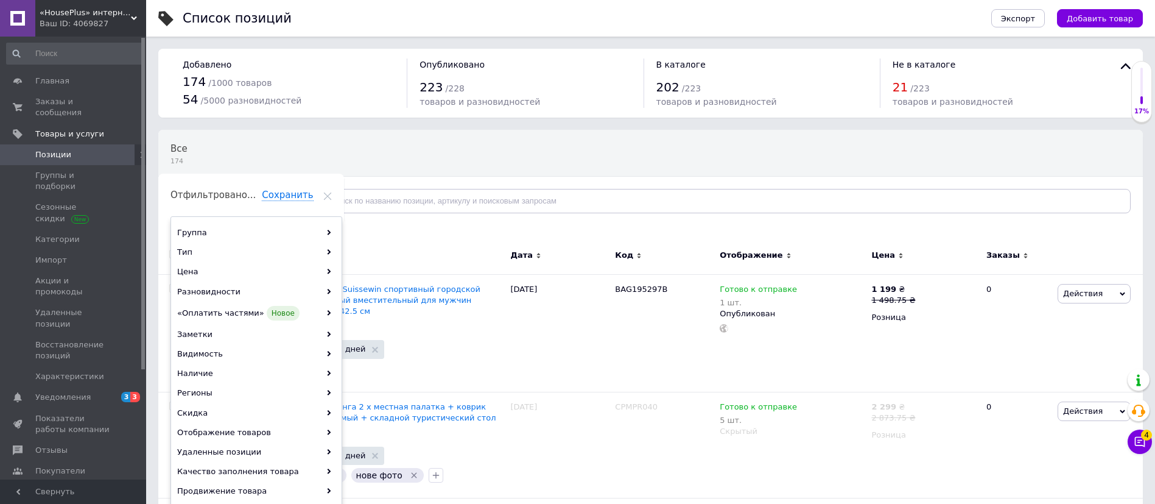
click at [284, 198] on icon at bounding box center [287, 201] width 6 height 6
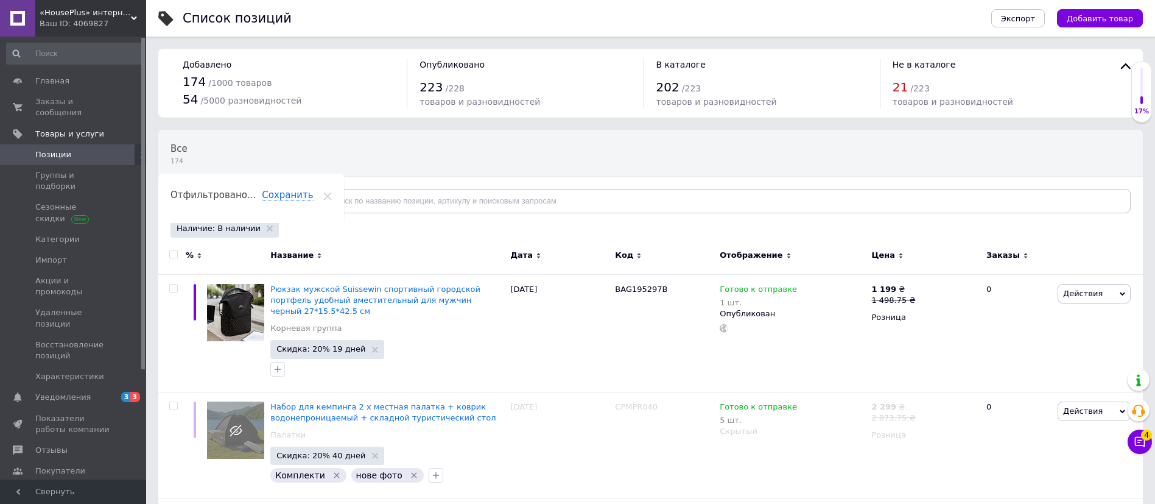
click at [284, 198] on icon at bounding box center [287, 201] width 6 height 6
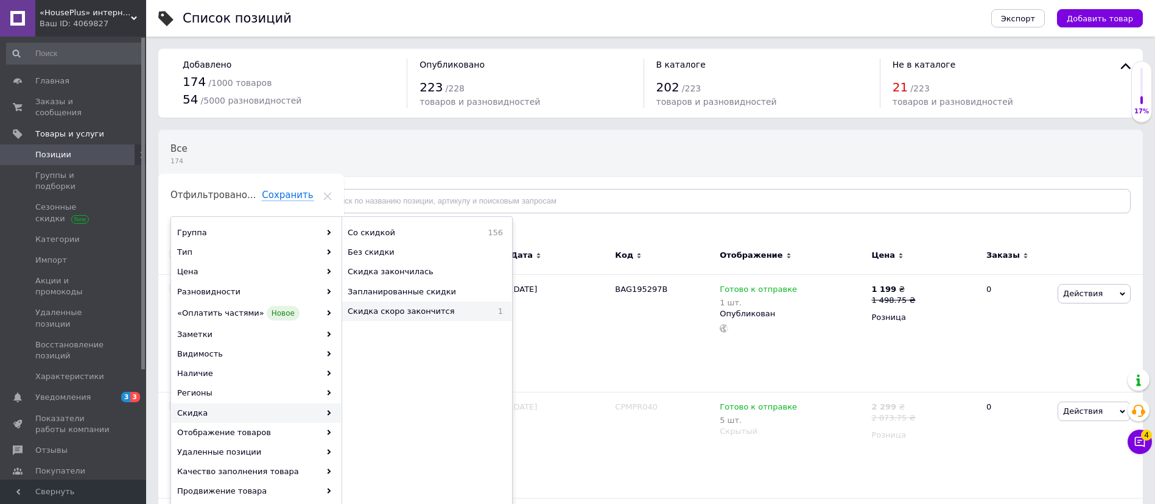
click at [420, 307] on span "Скидка скоро закончится" at bounding box center [418, 311] width 141 height 11
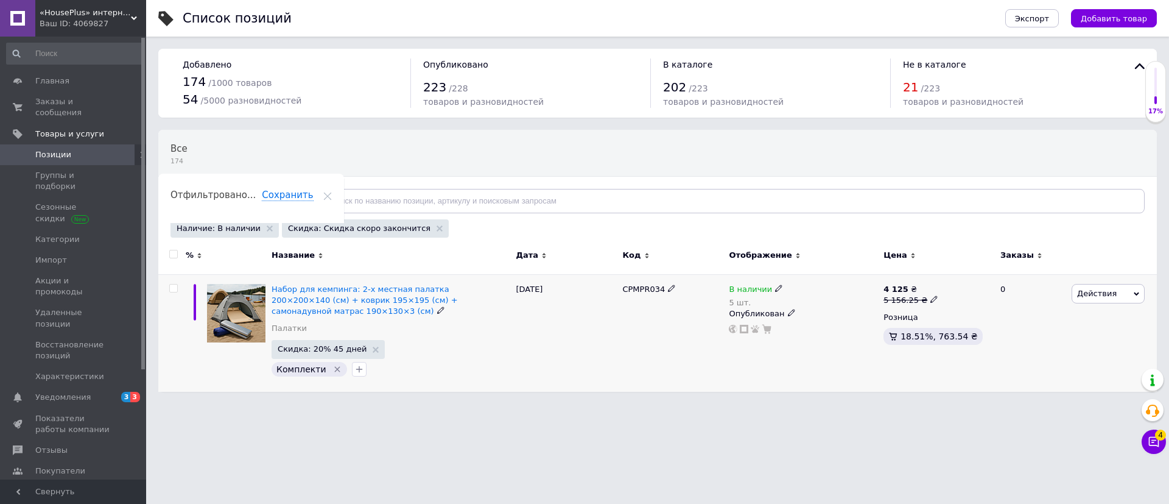
click at [172, 284] on input "checkbox" at bounding box center [173, 288] width 8 height 8
checkbox input "true"
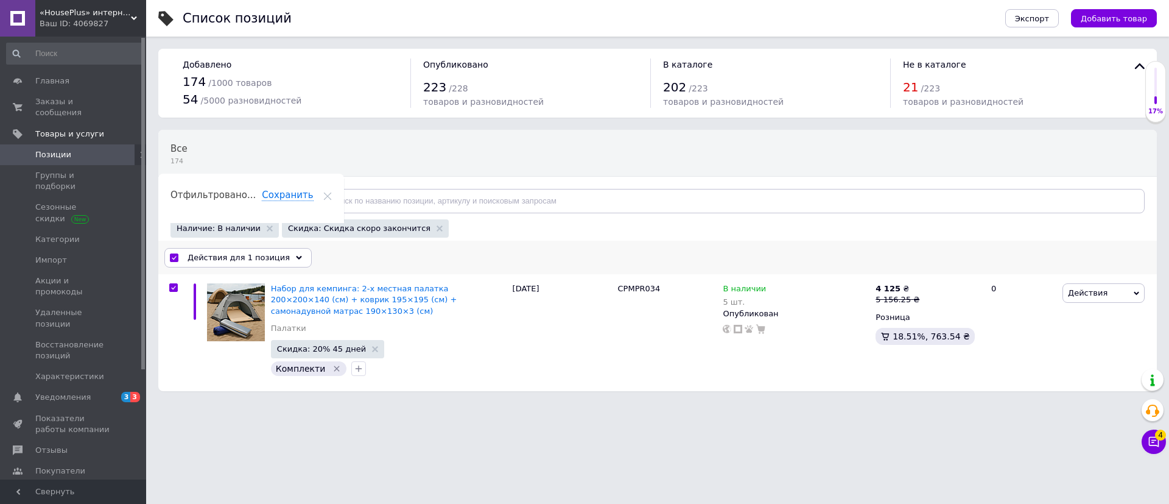
click at [225, 250] on div "Действия для 1 позиция" at bounding box center [237, 257] width 147 height 19
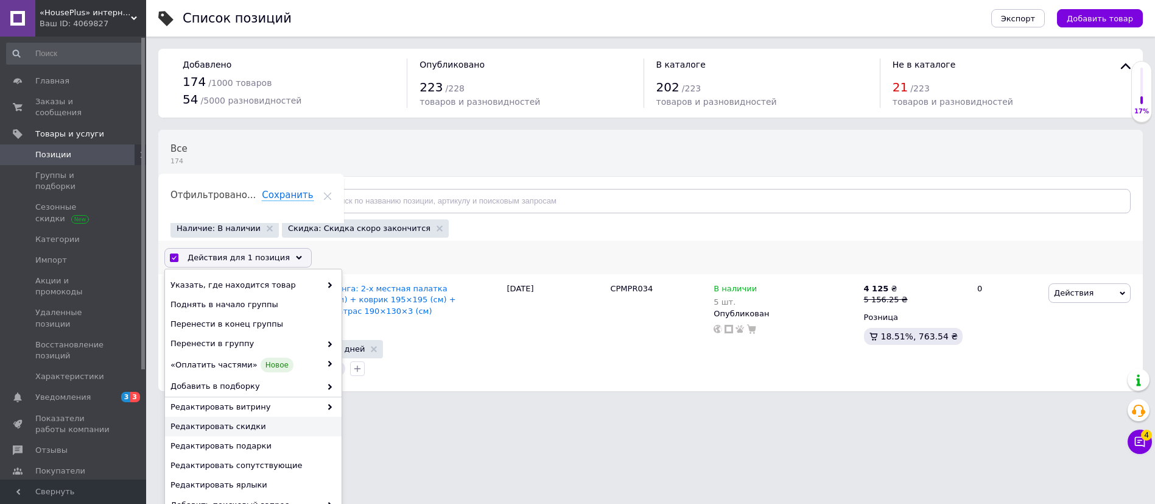
click at [245, 424] on span "Редактировать скидки" at bounding box center [251, 426] width 163 height 11
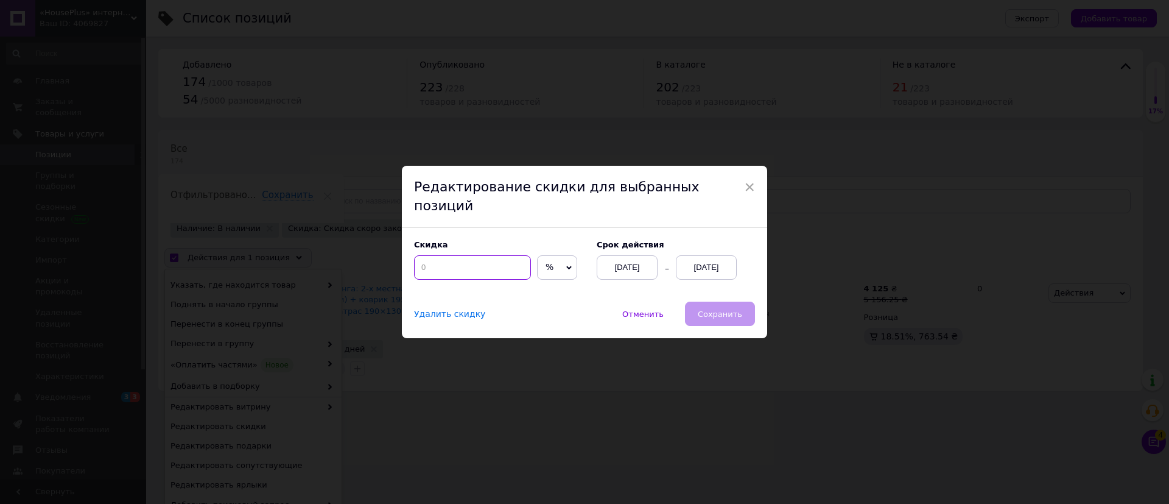
click at [465, 255] on input at bounding box center [472, 267] width 117 height 24
type input "20"
click at [693, 255] on div "[DATE]" at bounding box center [706, 267] width 61 height 24
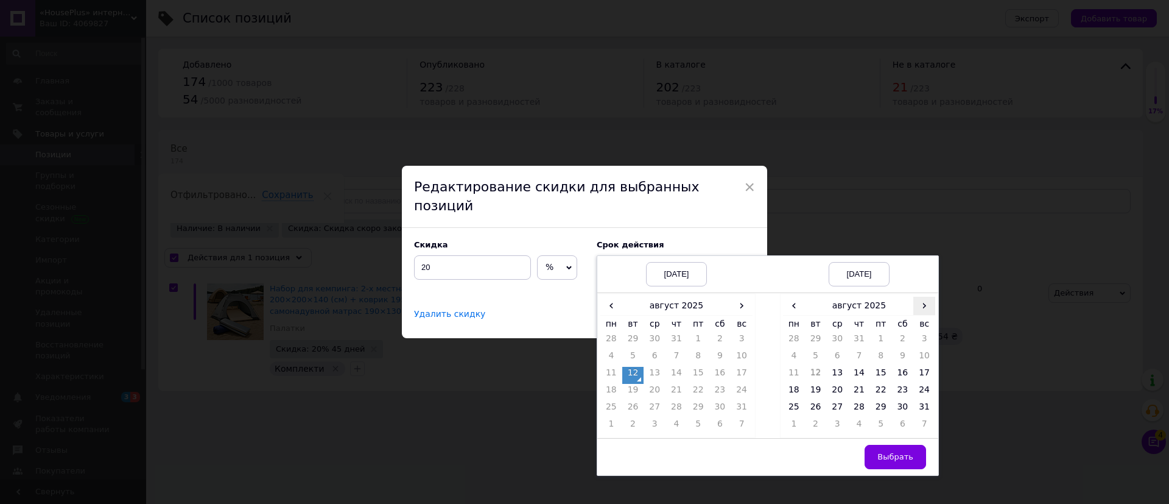
click at [927, 297] on span "›" at bounding box center [924, 306] width 22 height 18
click at [882, 403] on td "26" at bounding box center [881, 409] width 22 height 17
click at [891, 452] on span "Выбрать" at bounding box center [895, 456] width 36 height 9
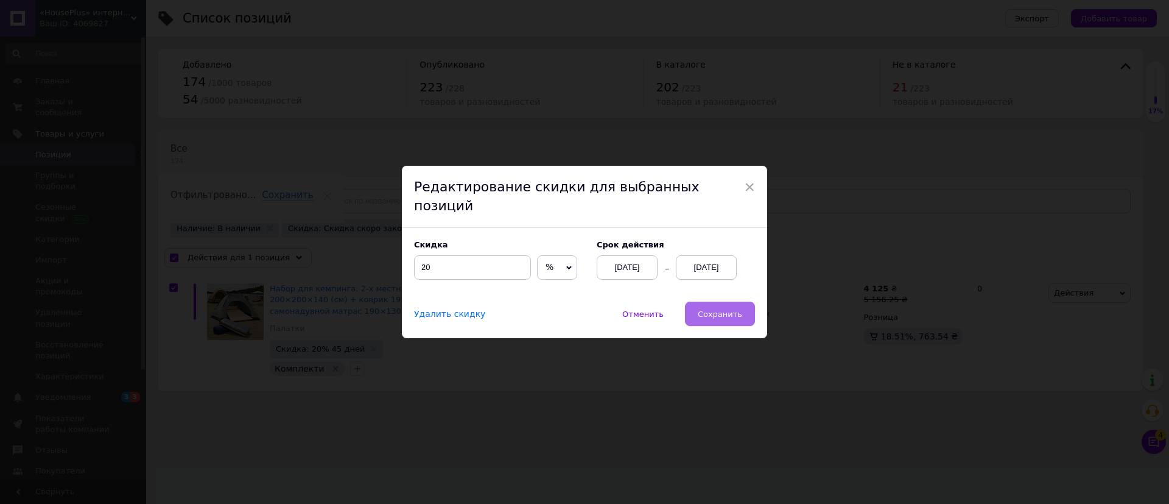
click at [739, 310] on button "Сохранить" at bounding box center [720, 313] width 70 height 24
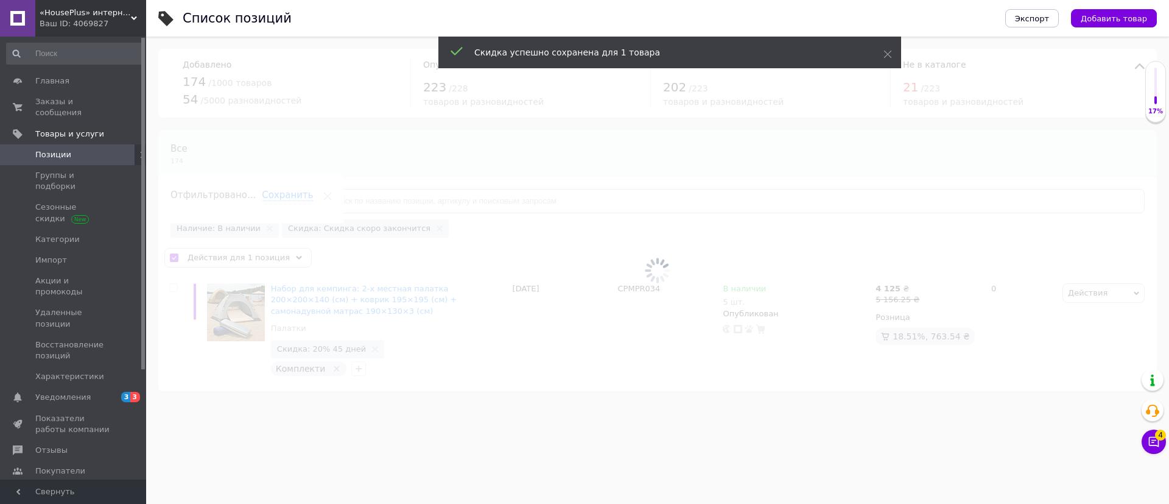
checkbox input "false"
